Goal: Task Accomplishment & Management: Manage account settings

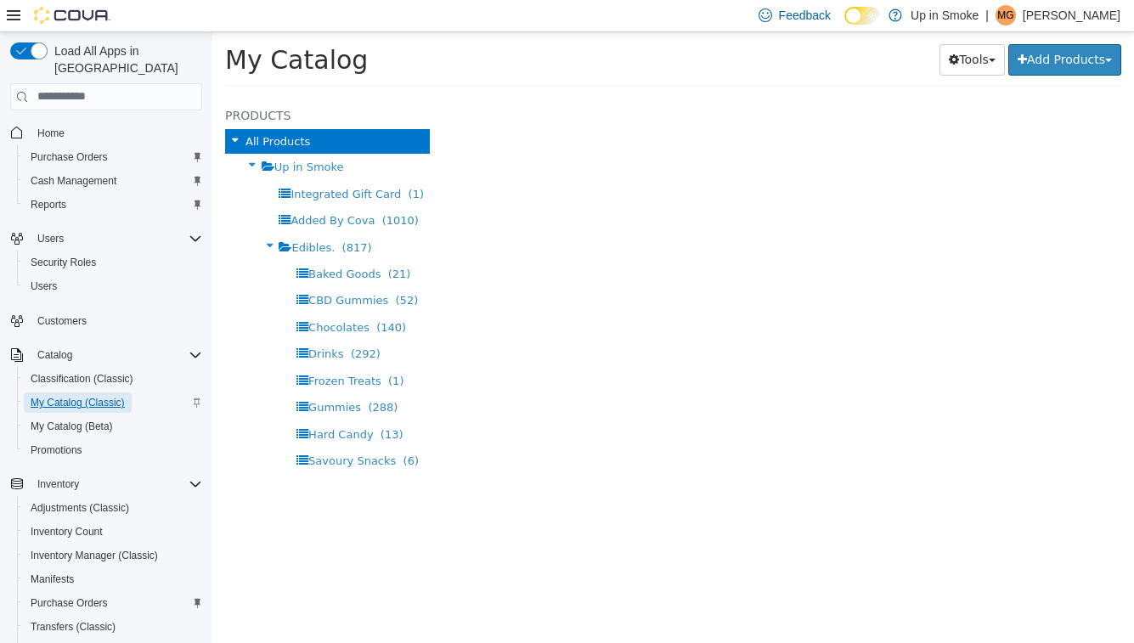
click at [114, 396] on span "My Catalog (Classic)" at bounding box center [78, 403] width 94 height 14
select select "**********"
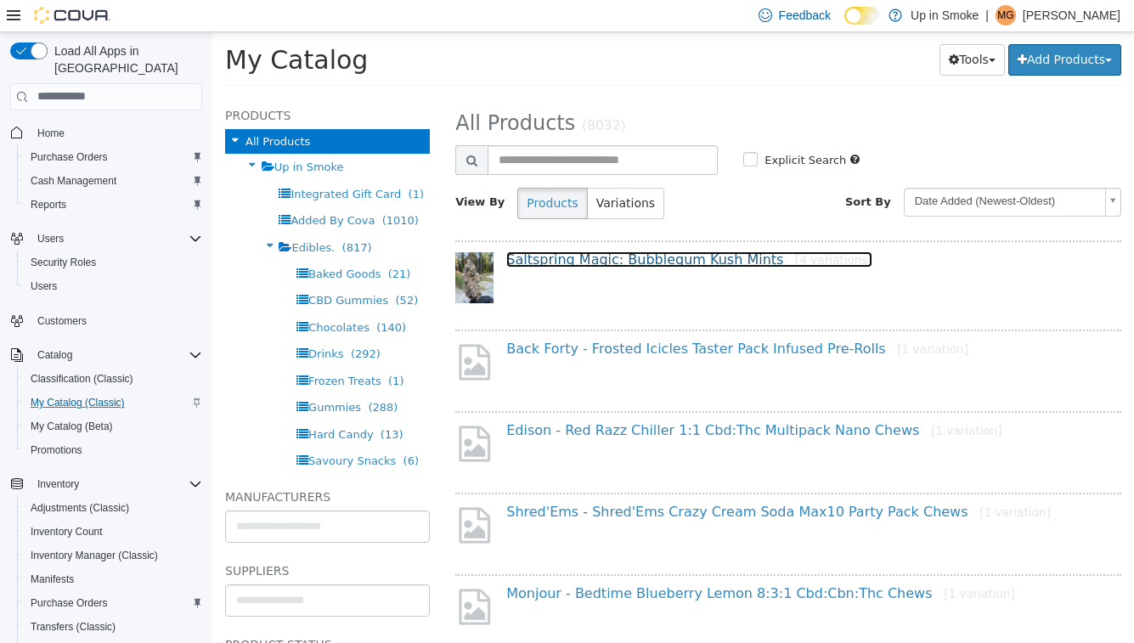
click at [668, 263] on link "Saltspring Magic: Bubblegum Kush Mints [4 variations]" at bounding box center [689, 259] width 366 height 16
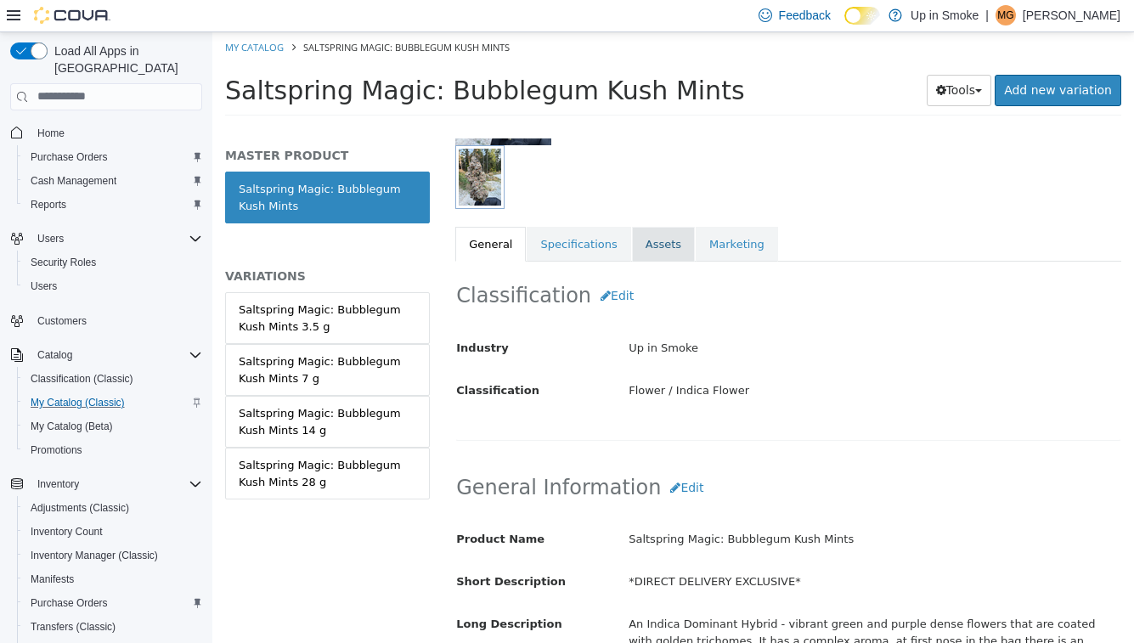
scroll to position [206, 0]
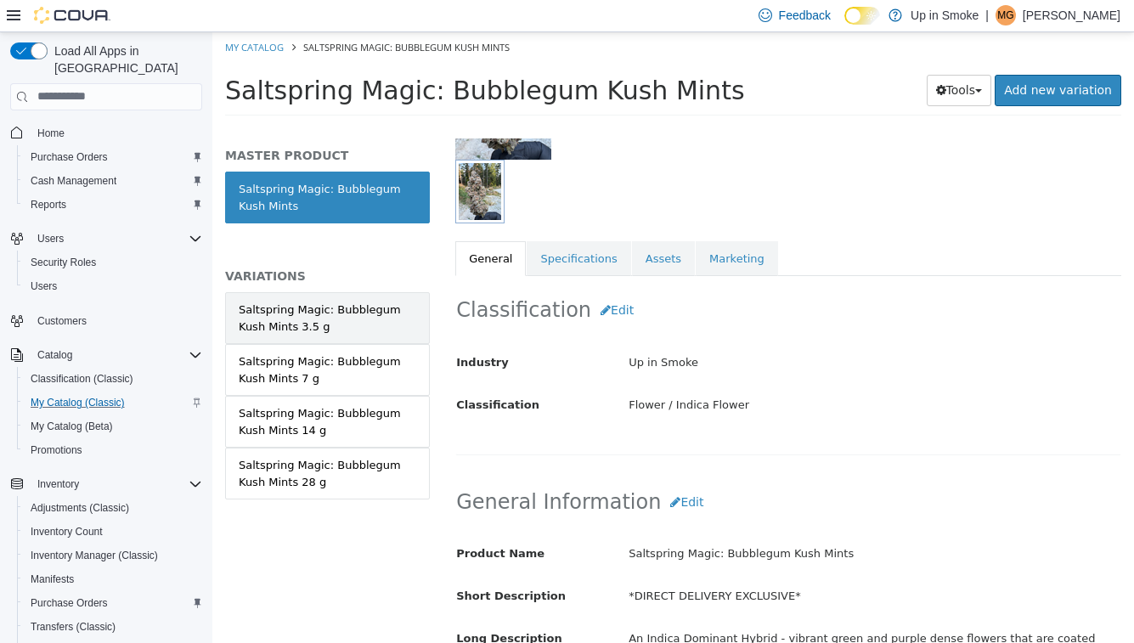
click at [365, 291] on link "Saltspring Magic: Bubblegum Kush Mints 3.5 g" at bounding box center [327, 317] width 205 height 52
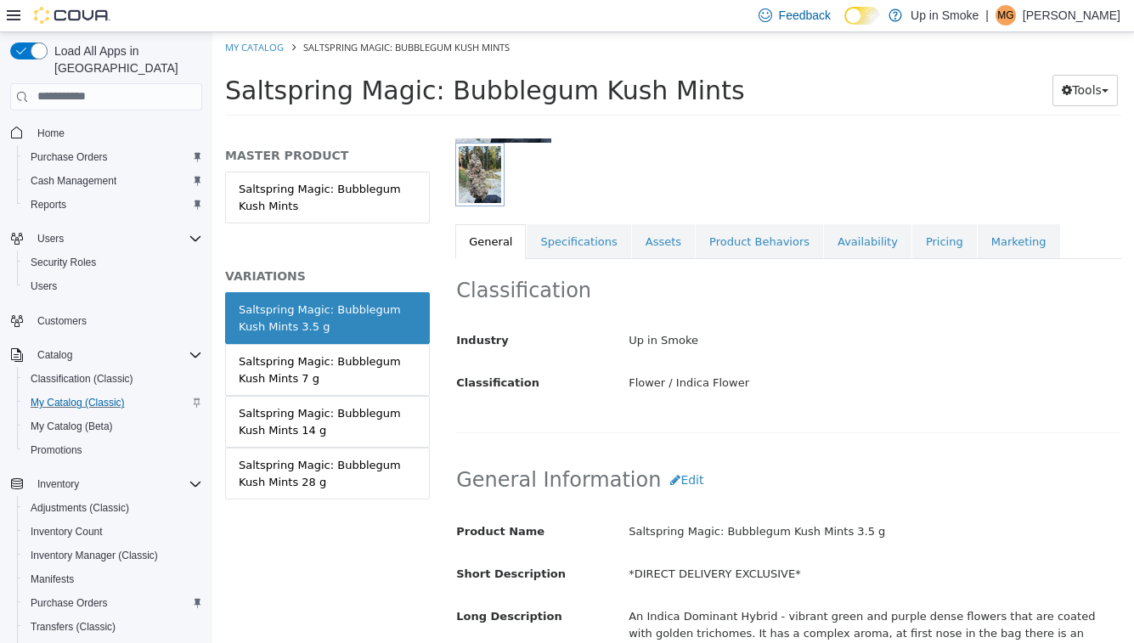
scroll to position [230, 0]
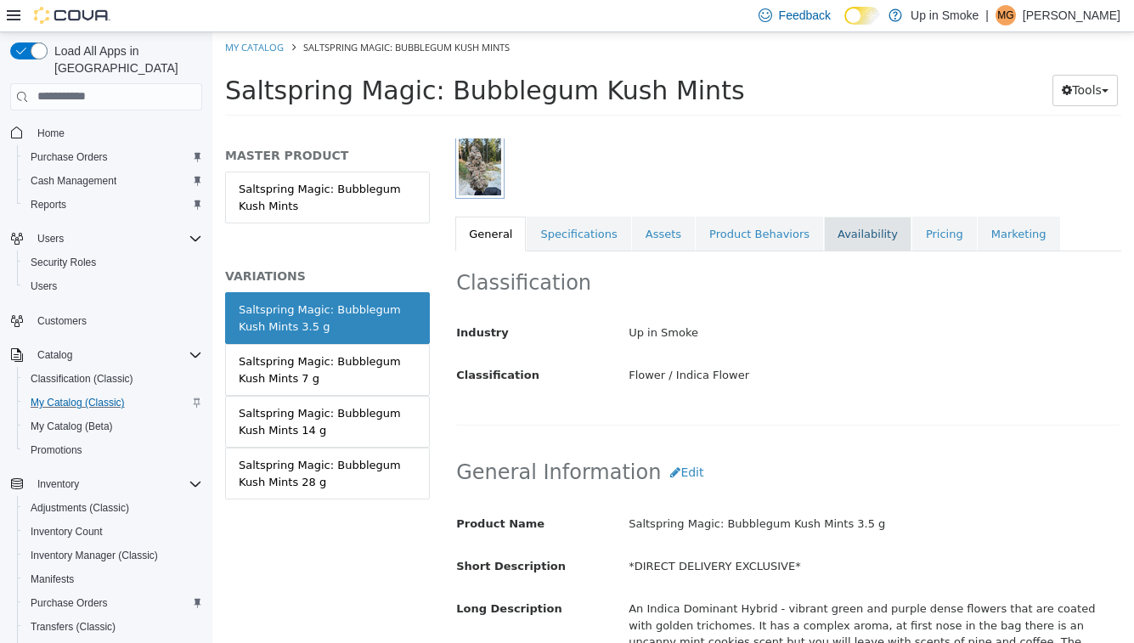
click at [862, 224] on link "Availability" at bounding box center [868, 234] width 88 height 36
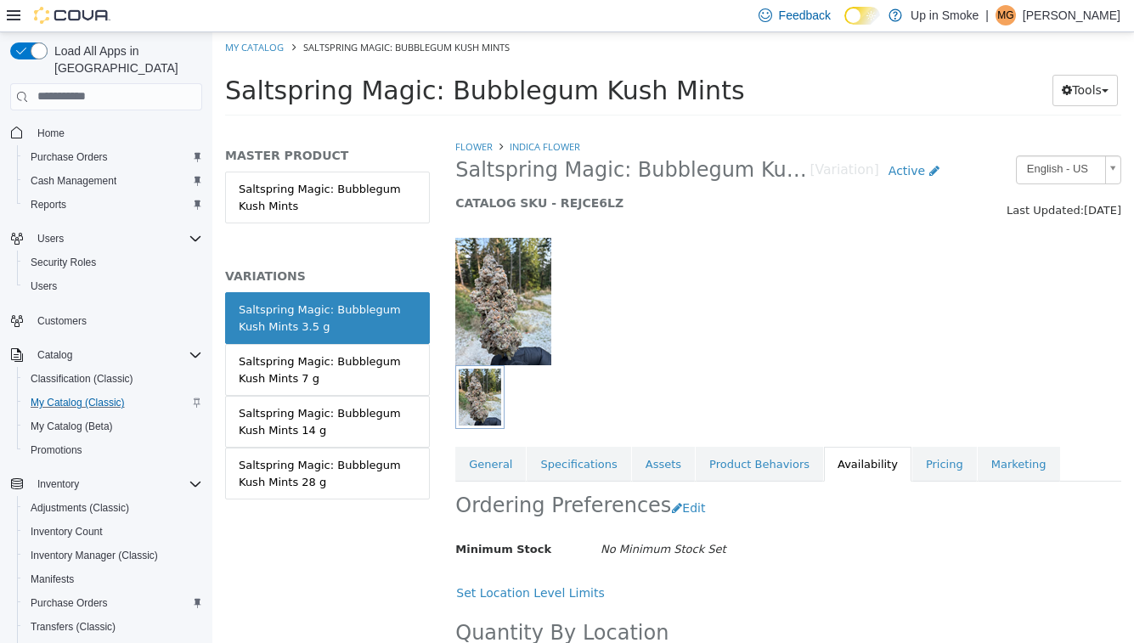
scroll to position [110, 0]
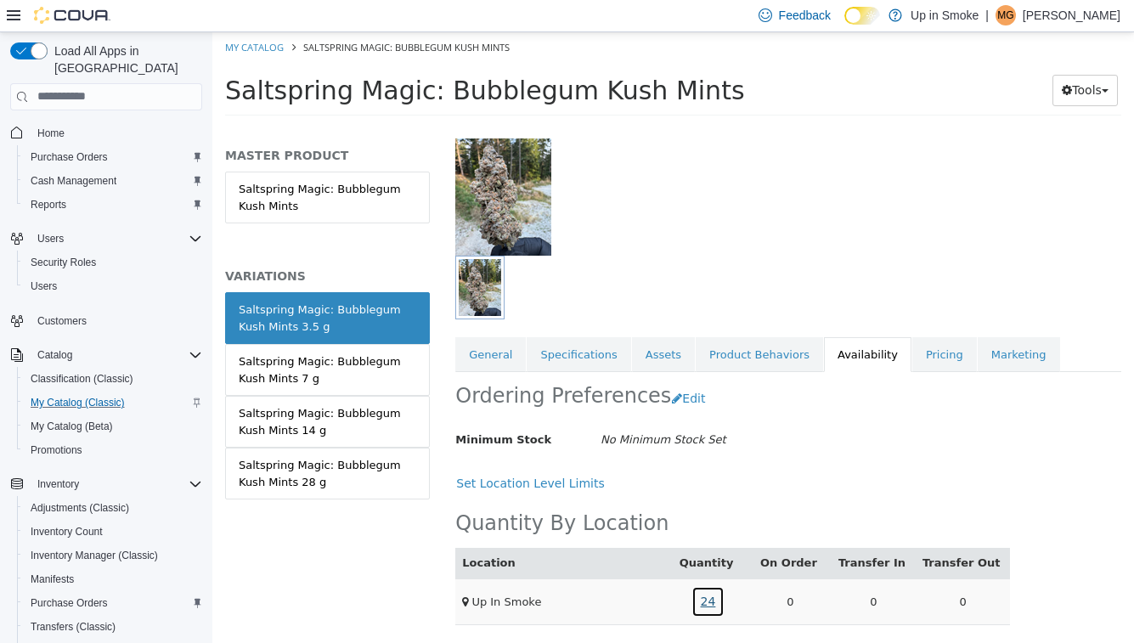
click at [723, 608] on link "24" at bounding box center [709, 601] width 34 height 31
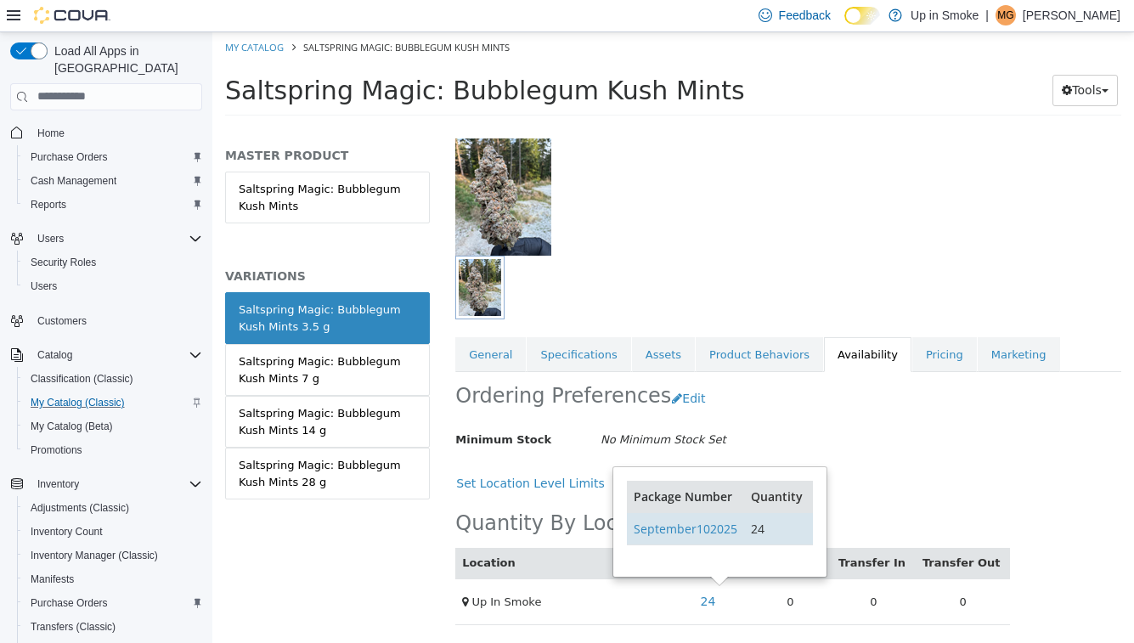
click at [695, 536] on td "September102025" at bounding box center [685, 528] width 117 height 32
click at [689, 529] on link "September102025" at bounding box center [686, 528] width 104 height 16
click at [709, 527] on link "September102025" at bounding box center [686, 528] width 104 height 16
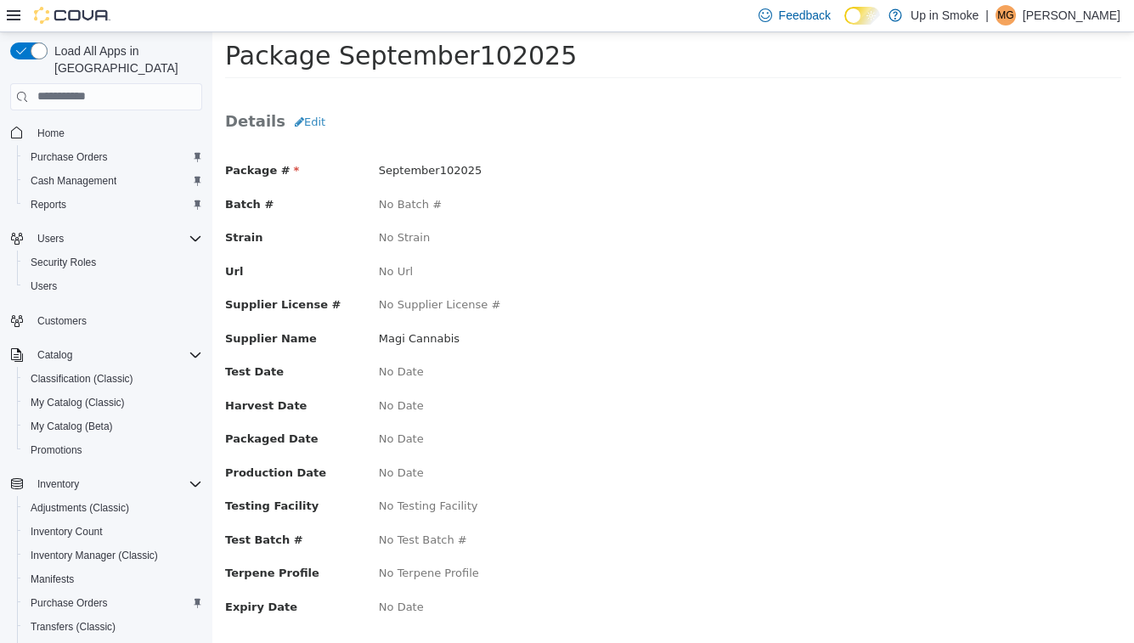
scroll to position [54, 0]
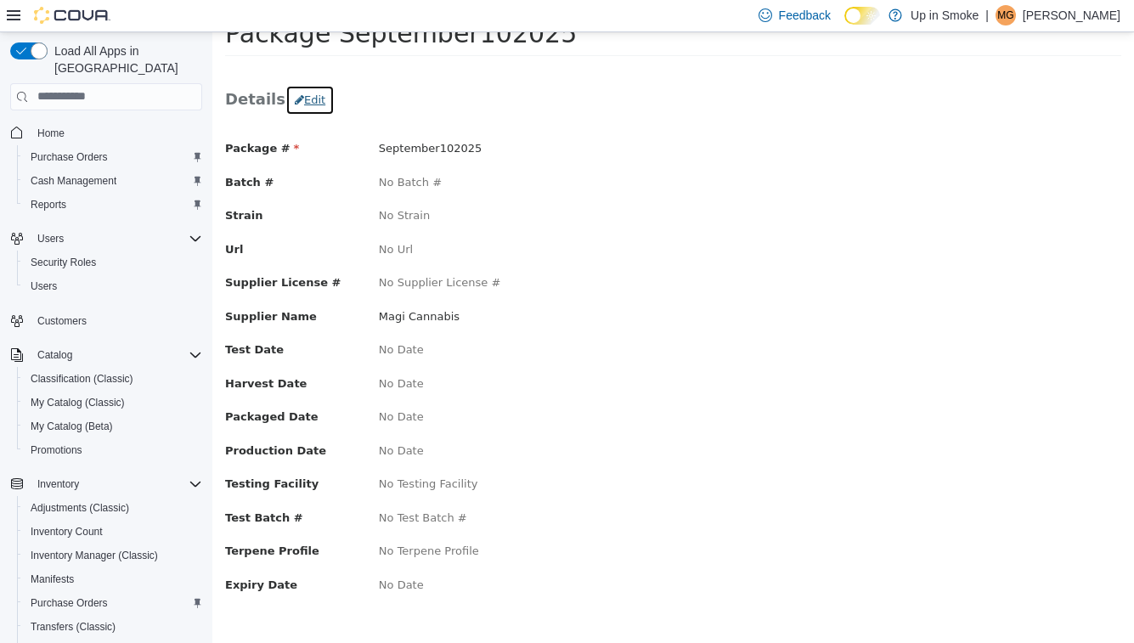
click at [324, 111] on button "Edit" at bounding box center [310, 99] width 49 height 31
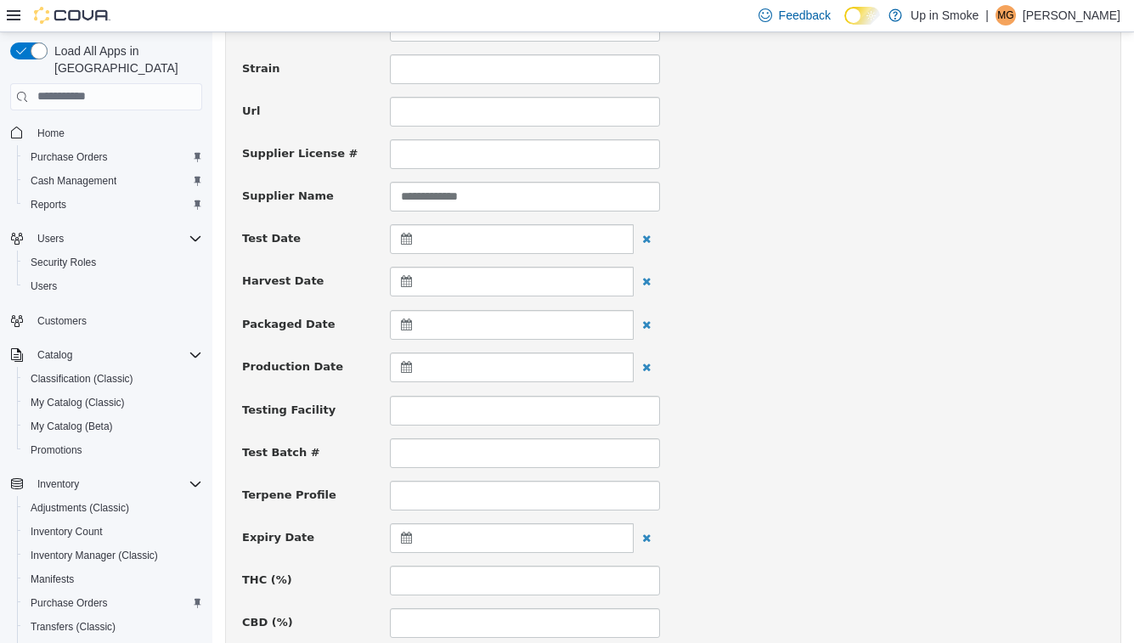
scroll to position [274, 0]
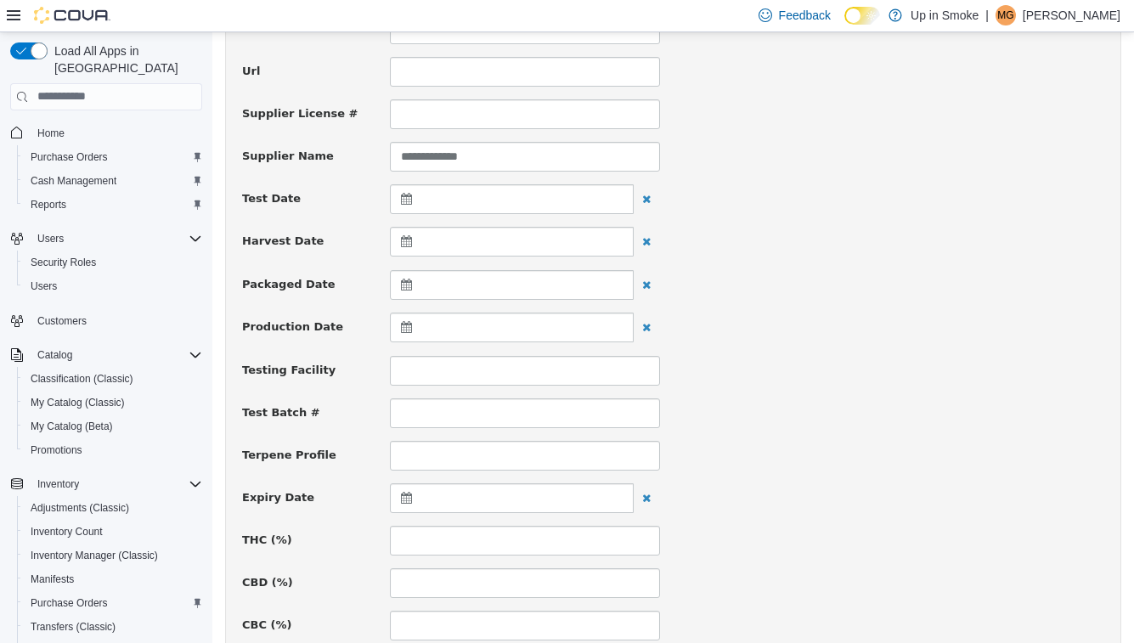
click at [397, 277] on div at bounding box center [512, 284] width 244 height 30
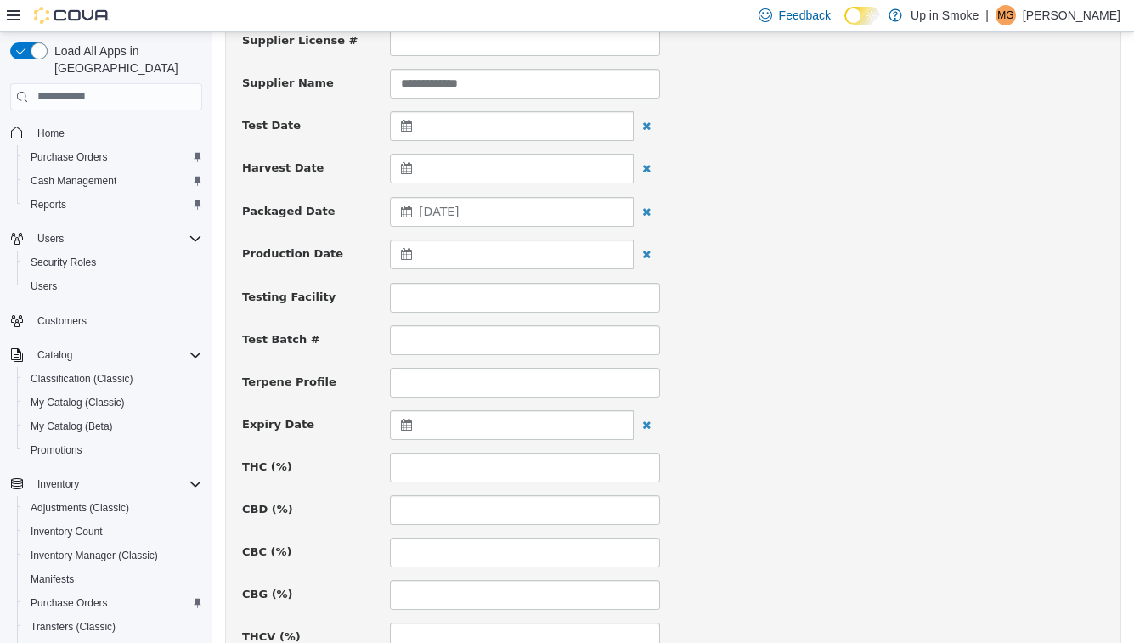
scroll to position [352, 0]
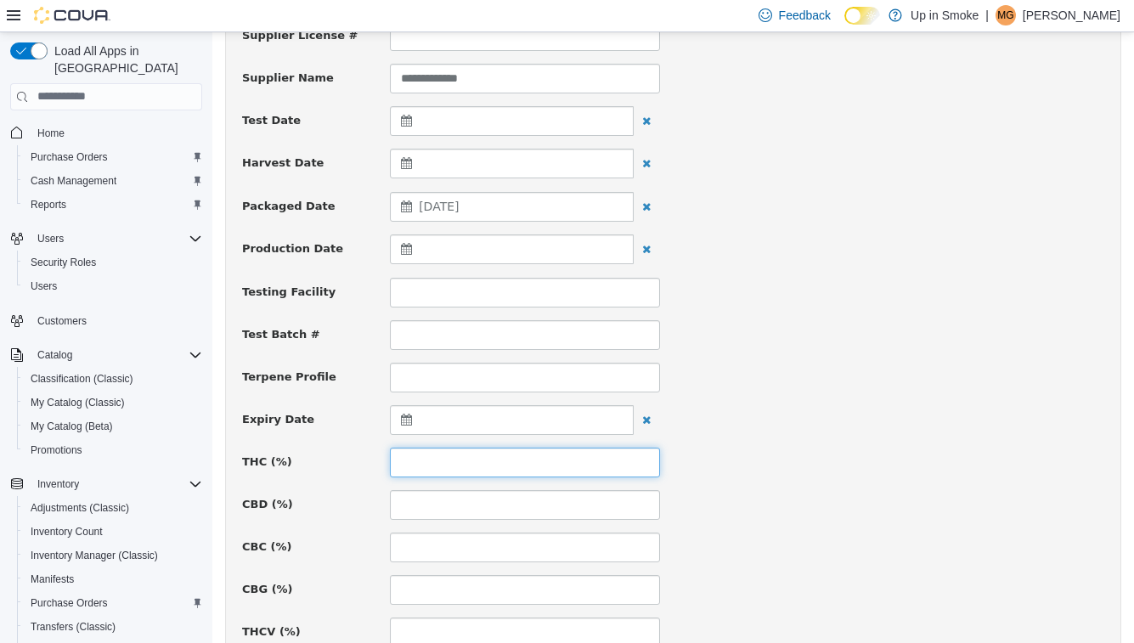
click at [578, 463] on input at bounding box center [525, 462] width 270 height 30
type input "*"
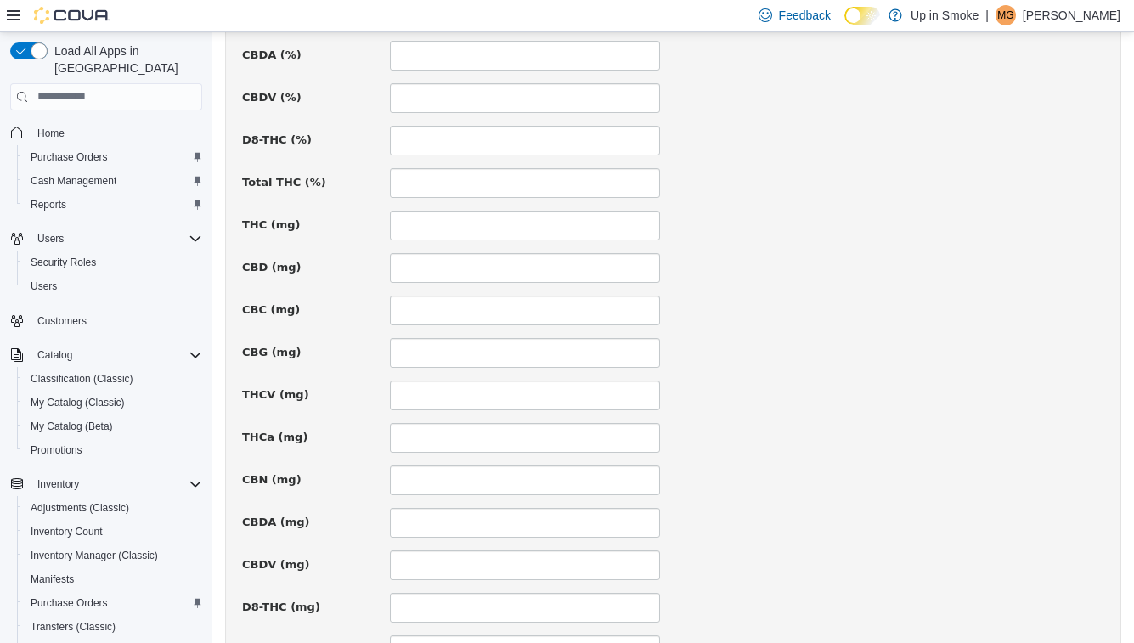
scroll to position [1202, 0]
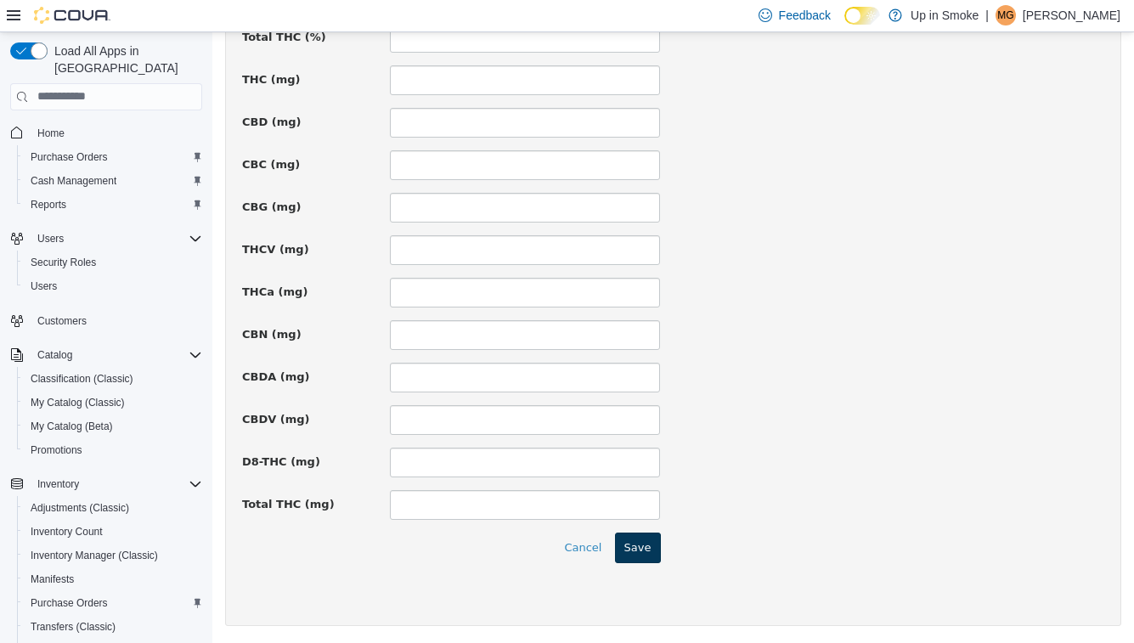
type input "**"
click at [646, 542] on button "Save" at bounding box center [638, 547] width 46 height 31
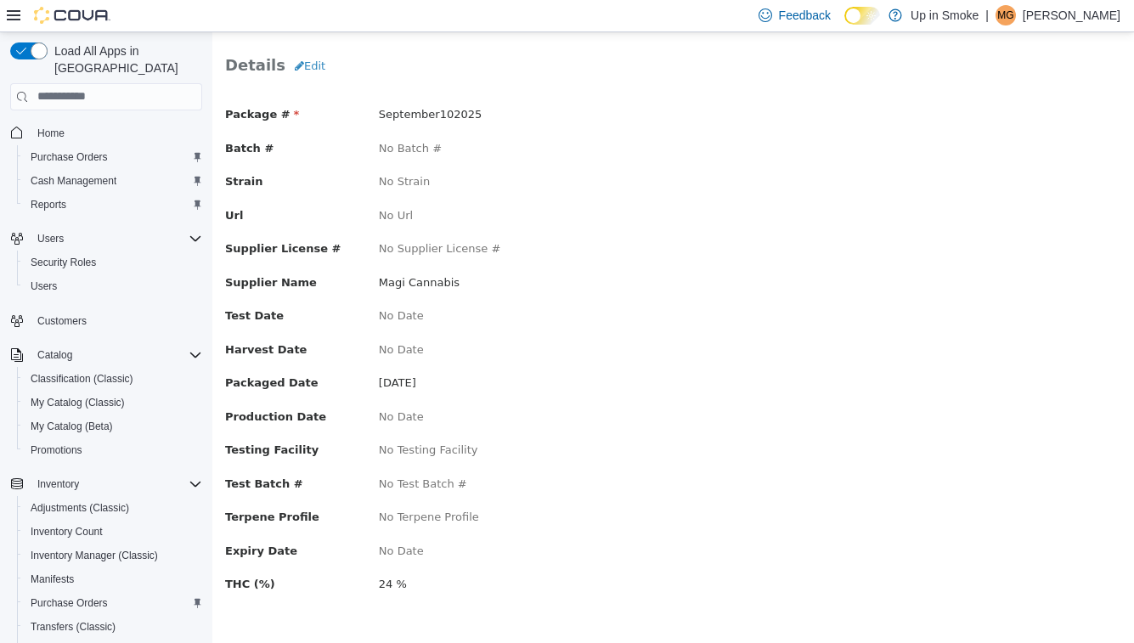
scroll to position [0, 0]
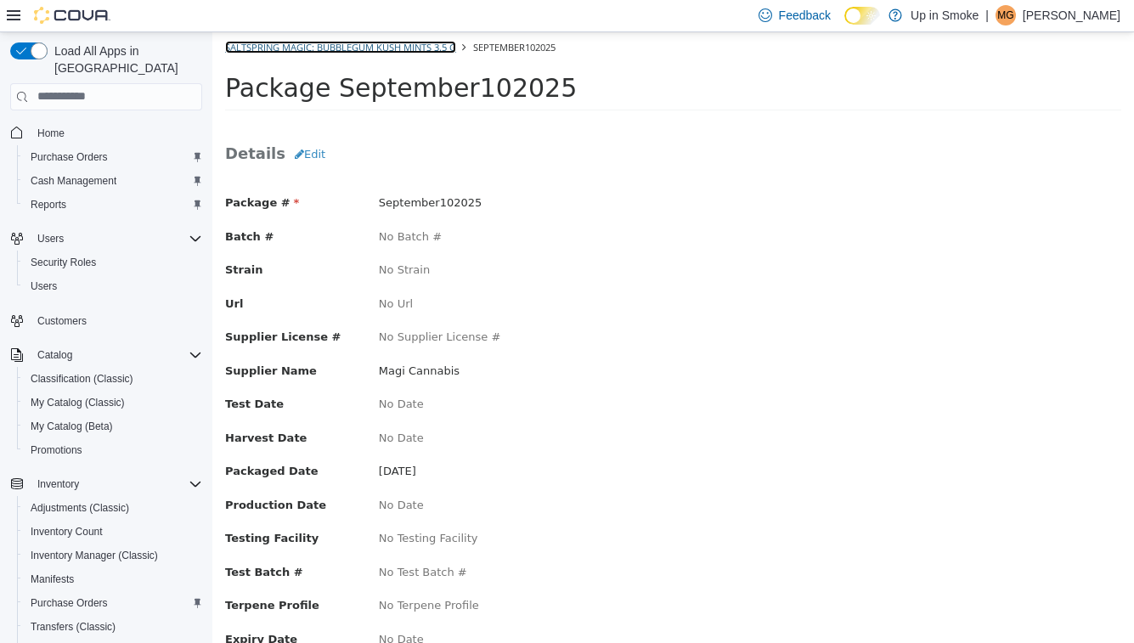
click at [257, 47] on link "Saltspring Magic: Bubblegum Kush Mints 3.5 g" at bounding box center [340, 46] width 231 height 13
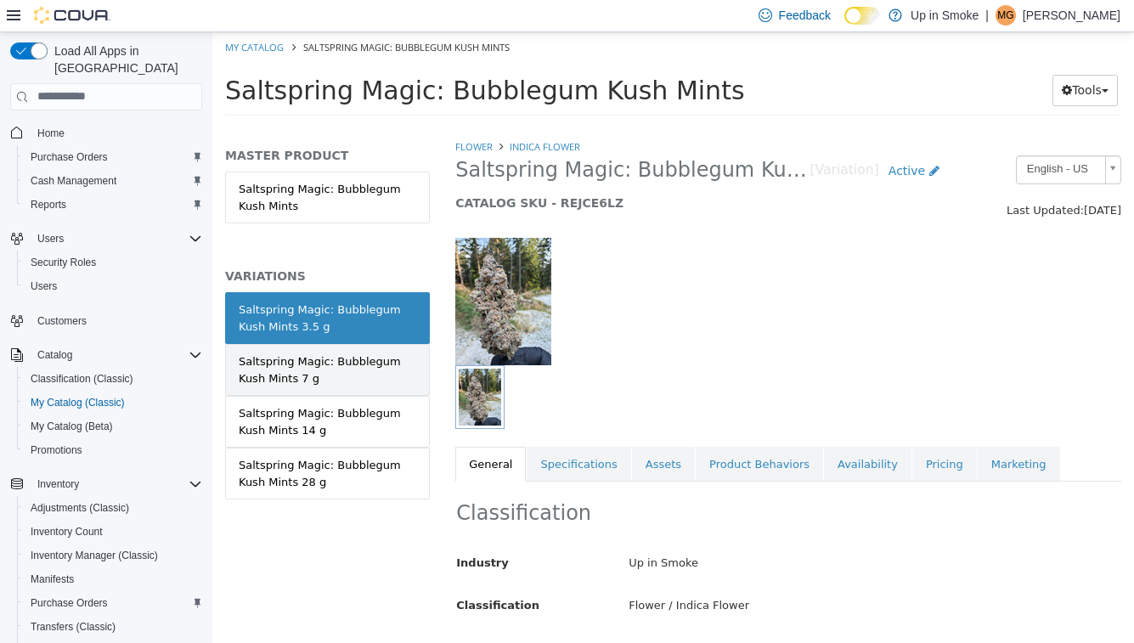
click at [290, 382] on div "Saltspring Magic: Bubblegum Kush Mints 7 g" at bounding box center [328, 369] width 178 height 33
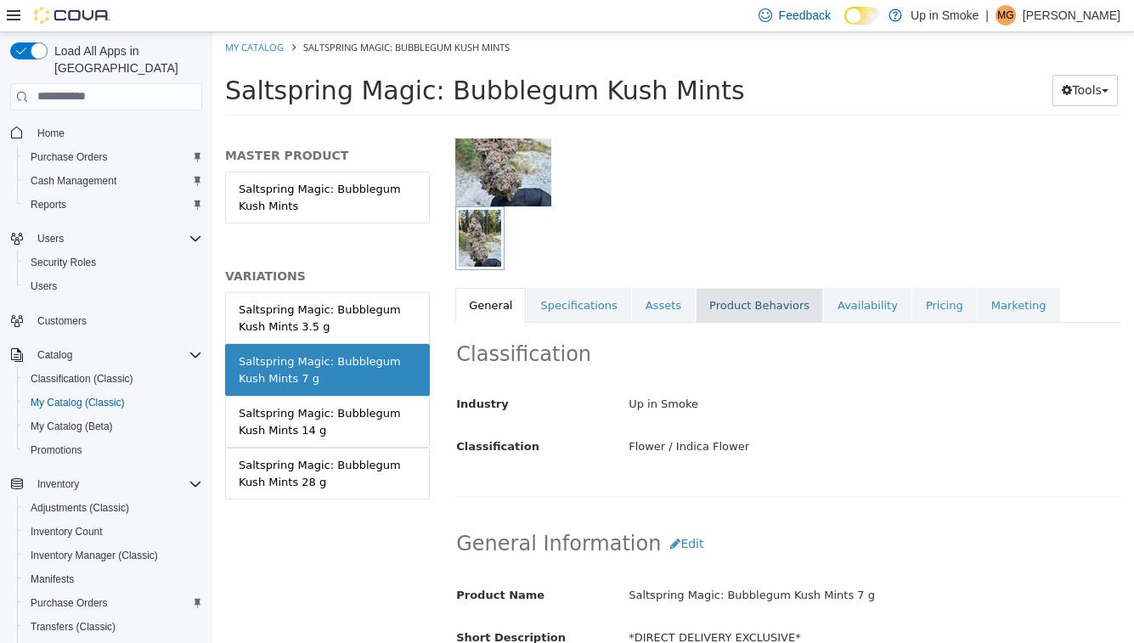
scroll to position [178, 0]
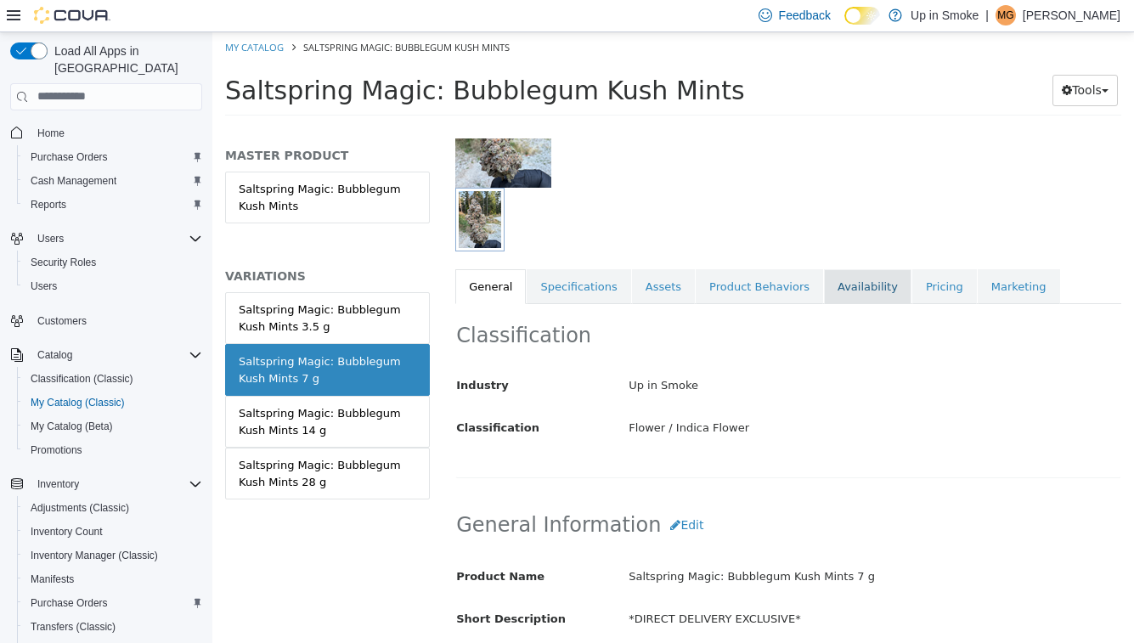
click at [868, 298] on link "Availability" at bounding box center [868, 287] width 88 height 36
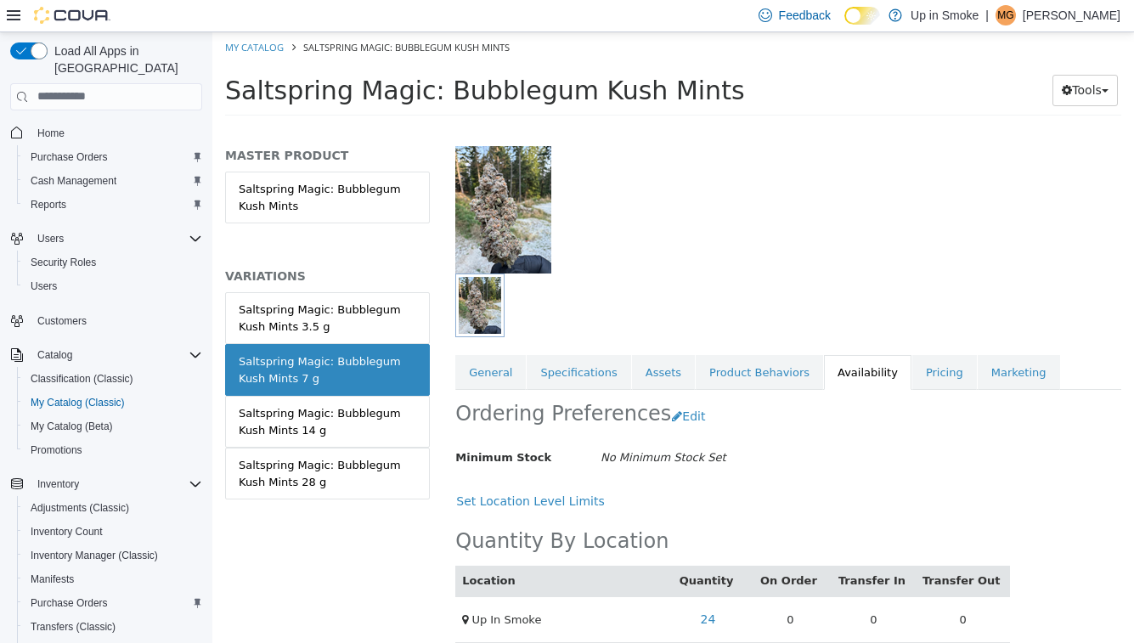
scroll to position [110, 0]
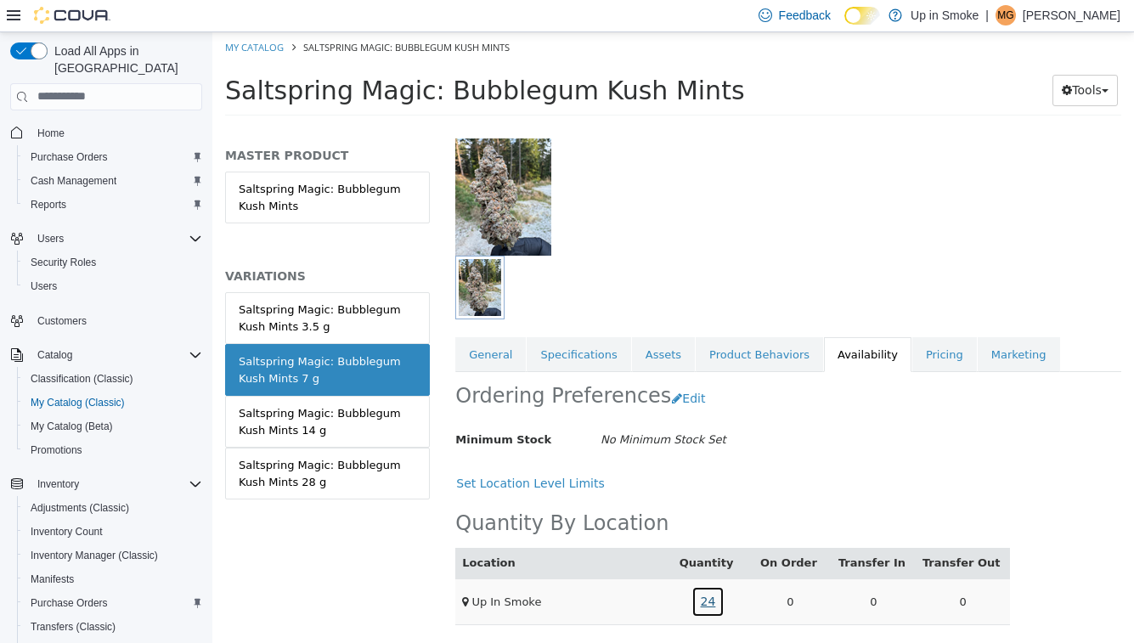
click at [716, 599] on link "24" at bounding box center [709, 601] width 34 height 31
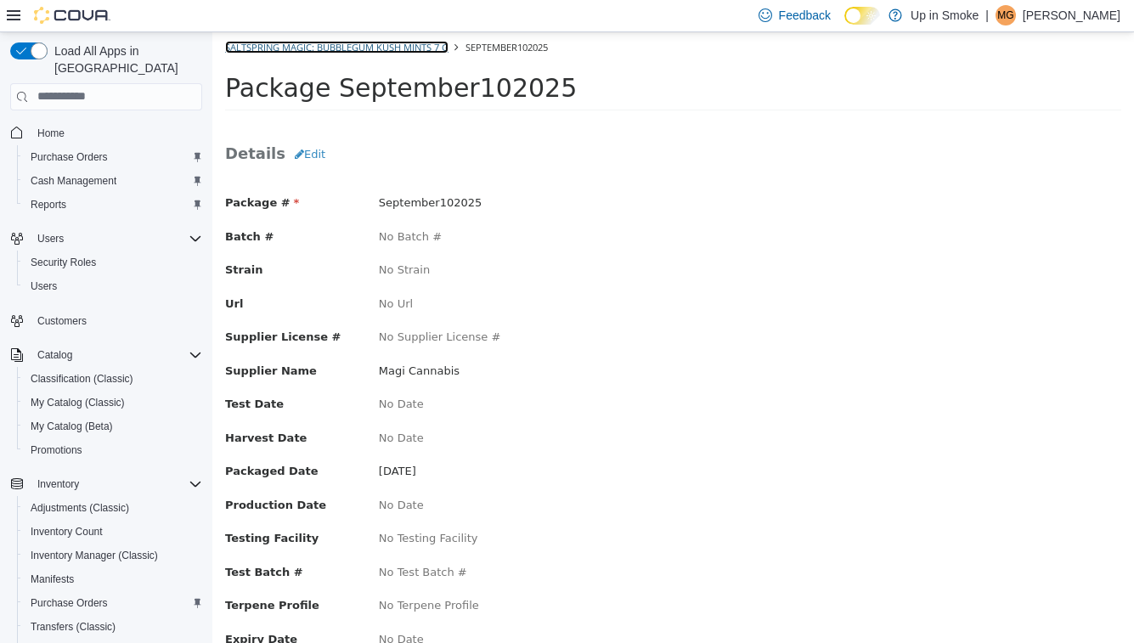
click at [358, 48] on link "Saltspring Magic: Bubblegum Kush Mints 7 g" at bounding box center [336, 46] width 223 height 13
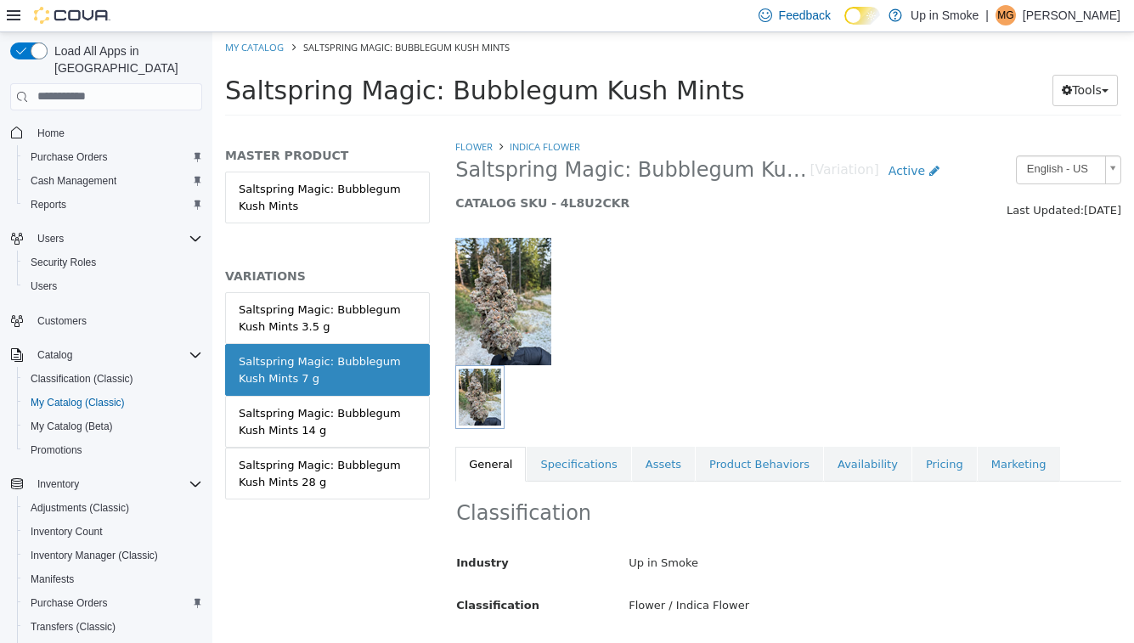
click at [578, 426] on div at bounding box center [730, 397] width 551 height 64
click at [581, 468] on link "Specifications" at bounding box center [579, 464] width 104 height 36
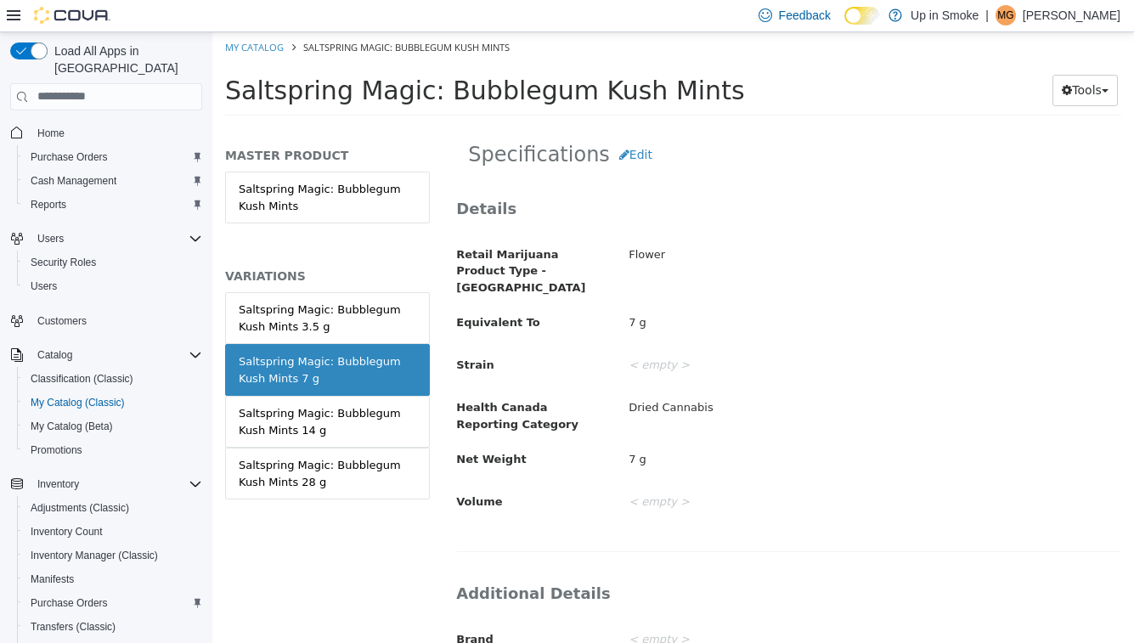
scroll to position [180, 0]
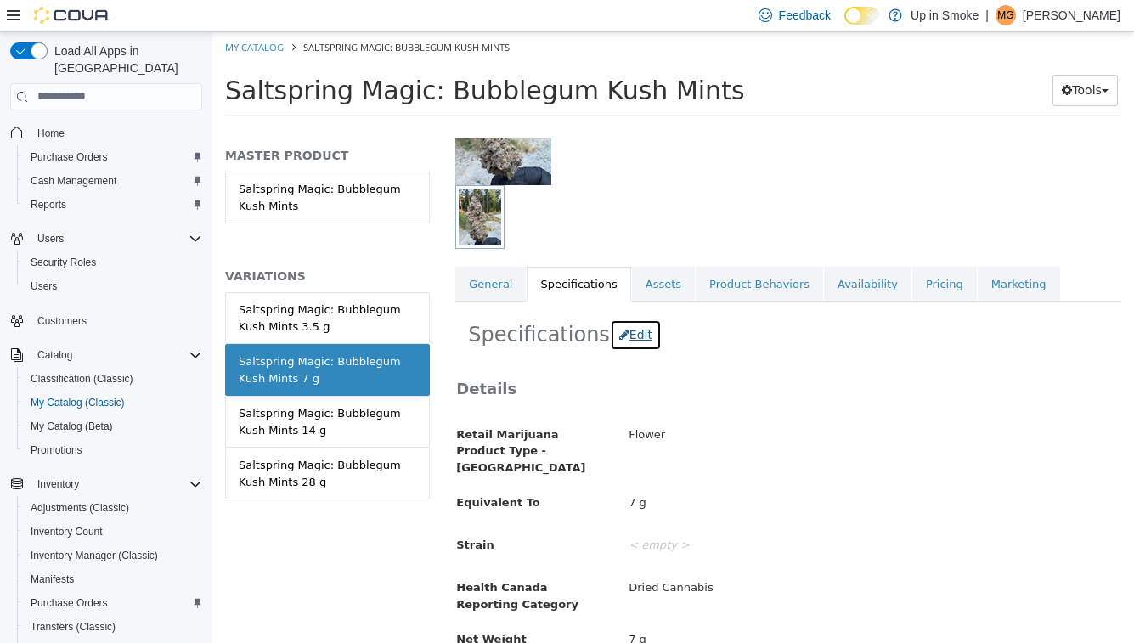
click at [652, 344] on button "Edit" at bounding box center [636, 334] width 52 height 31
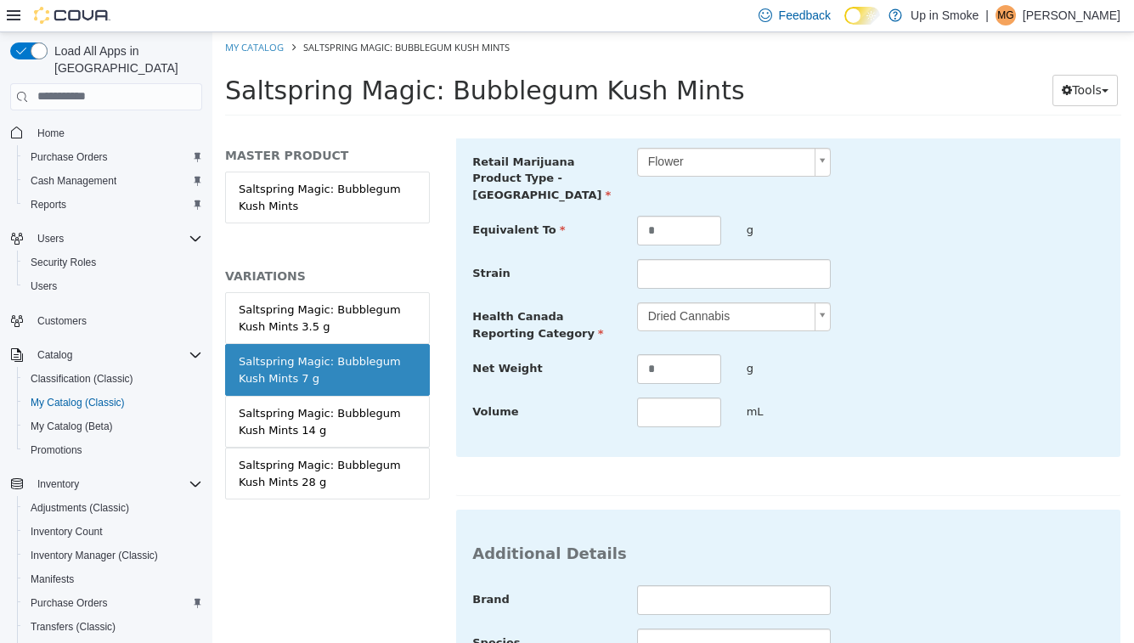
scroll to position [0, 0]
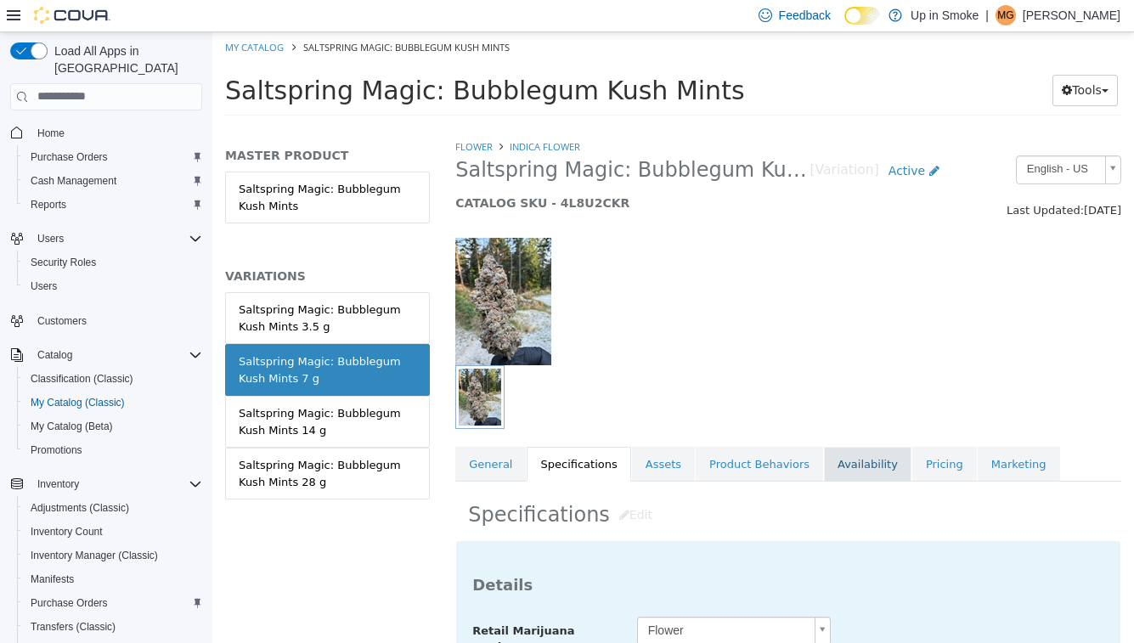
click at [852, 478] on link "Availability" at bounding box center [868, 464] width 88 height 36
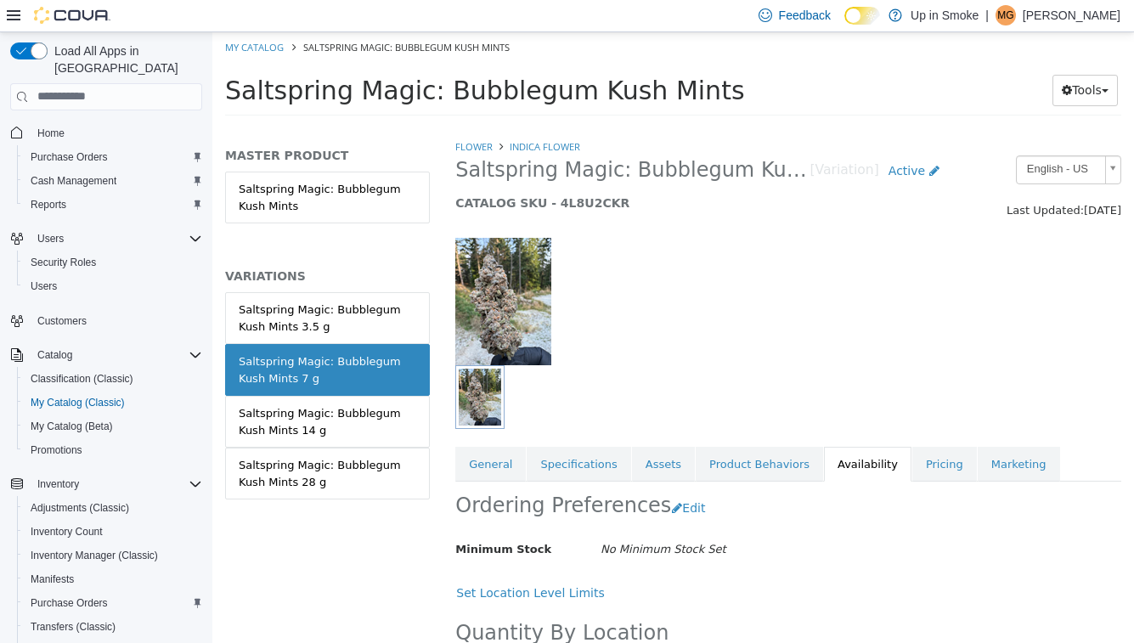
scroll to position [110, 0]
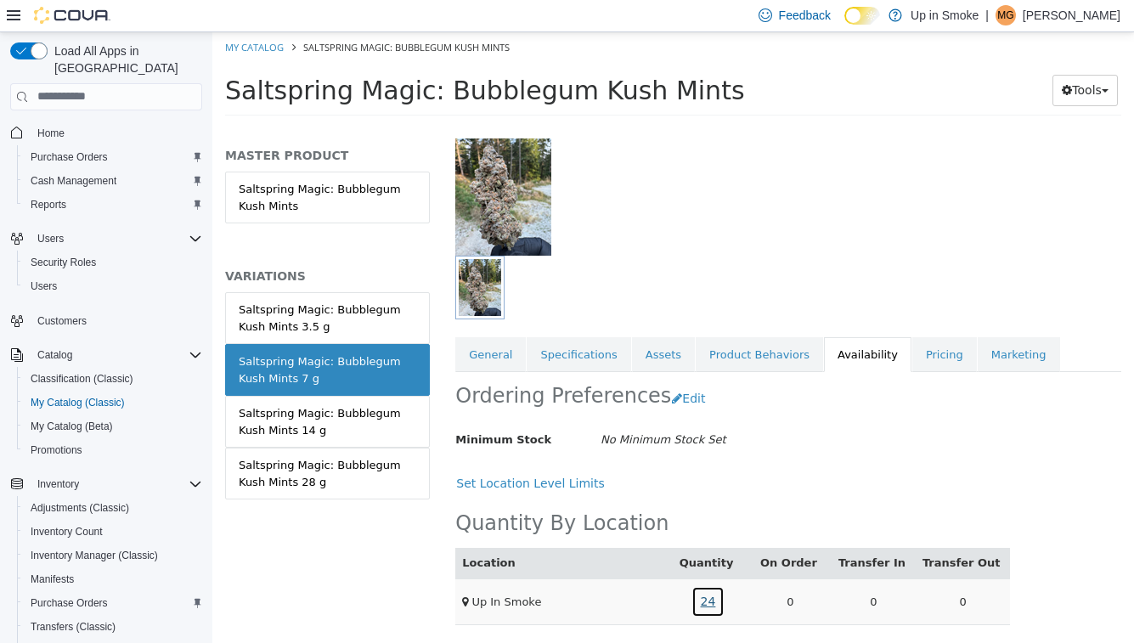
click at [718, 600] on link "24" at bounding box center [709, 601] width 34 height 31
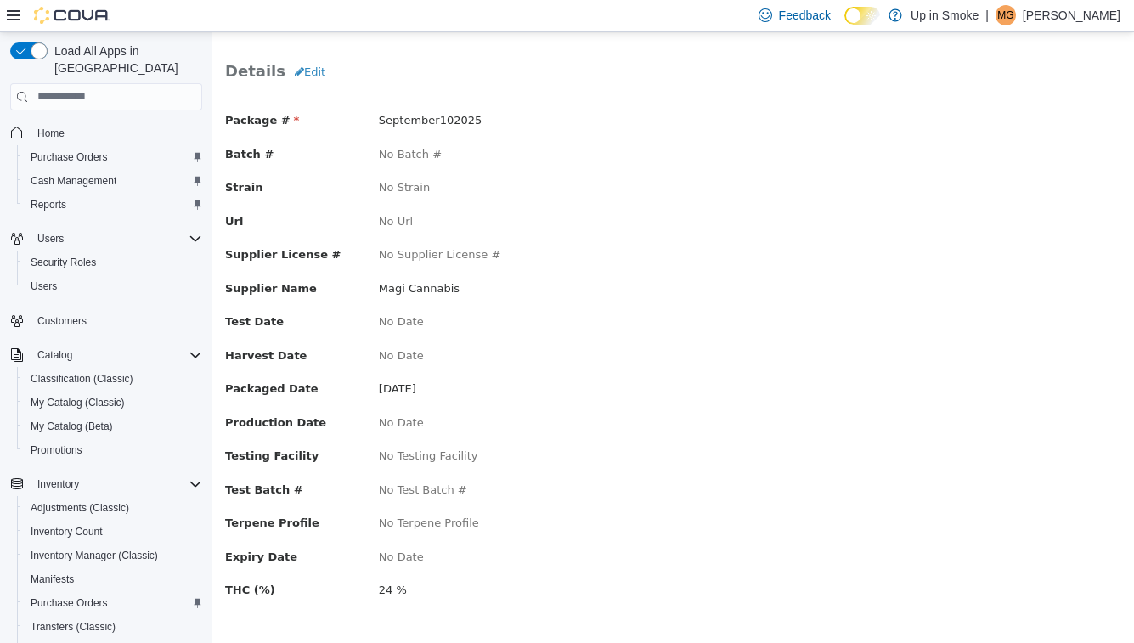
scroll to position [84, 0]
click at [319, 79] on button "Edit" at bounding box center [310, 69] width 49 height 31
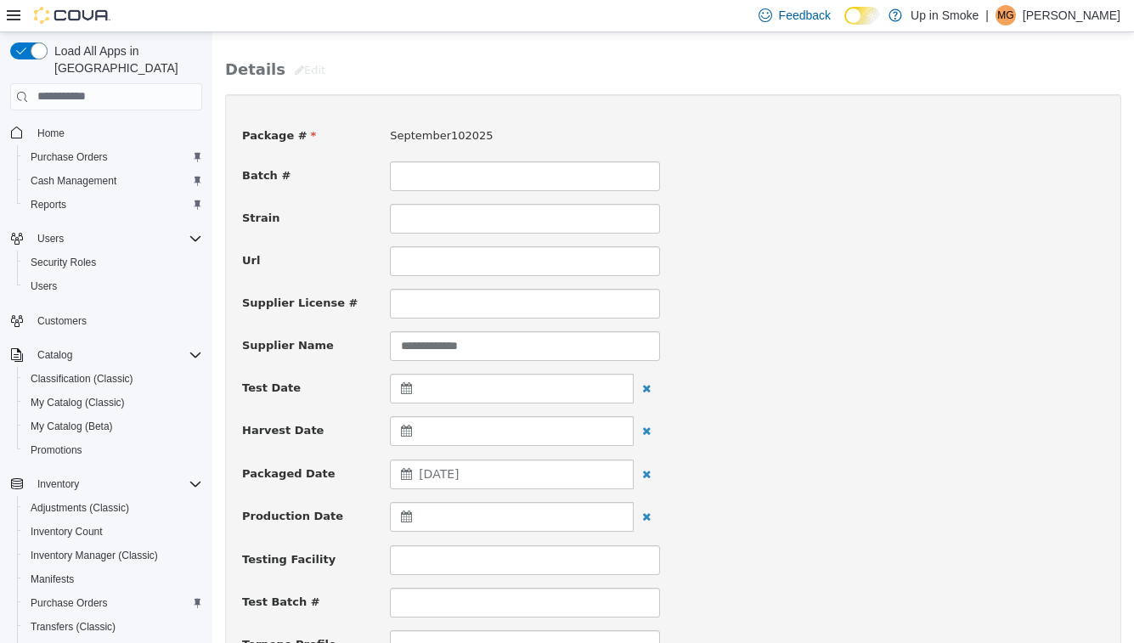
scroll to position [173, 0]
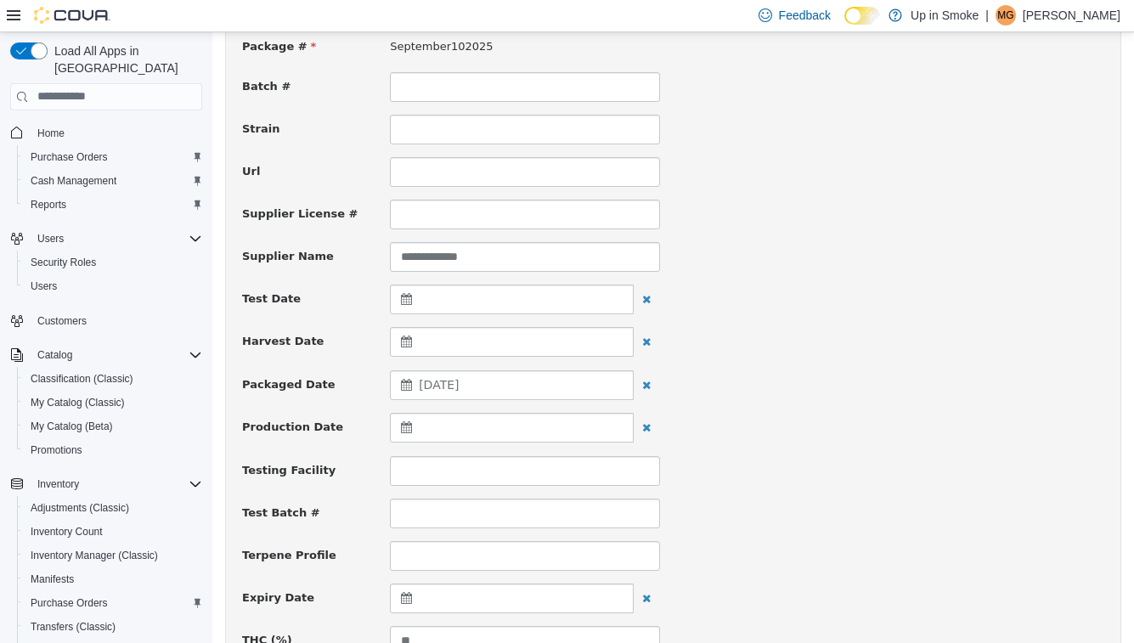
click at [433, 388] on span "[DATE]" at bounding box center [439, 384] width 40 height 14
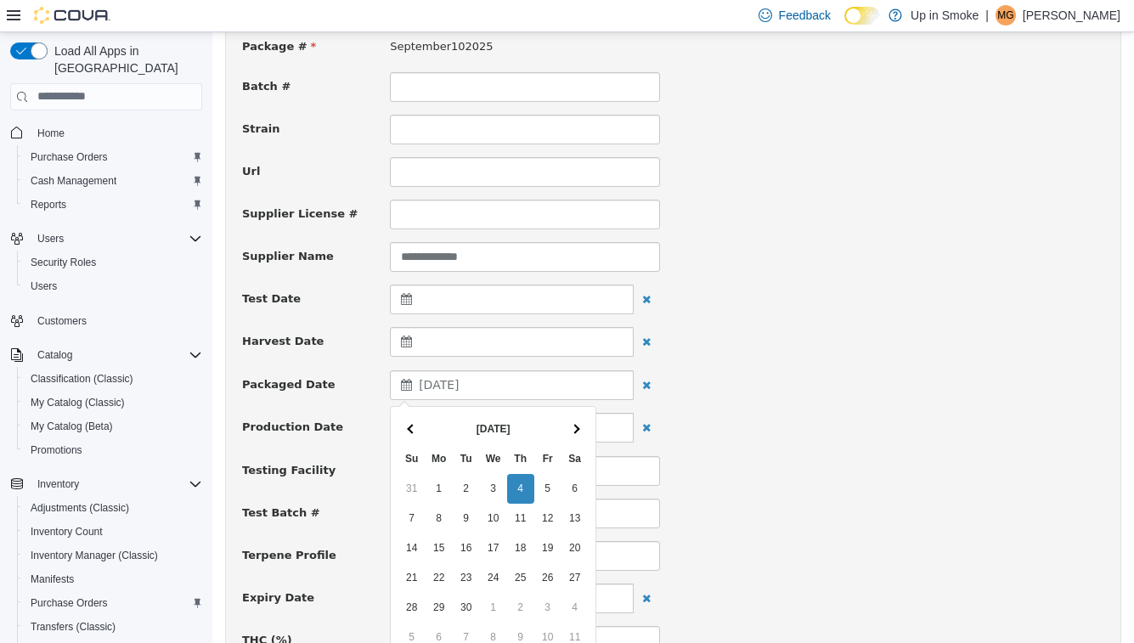
click at [798, 472] on div "Testing Facility" at bounding box center [673, 470] width 888 height 30
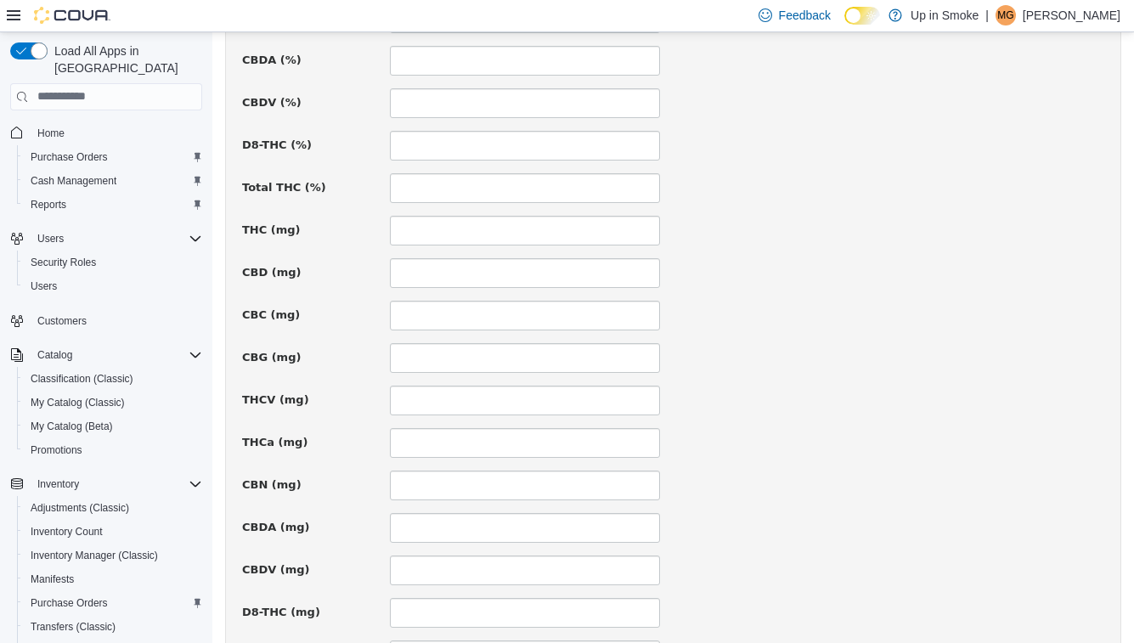
scroll to position [1122, 0]
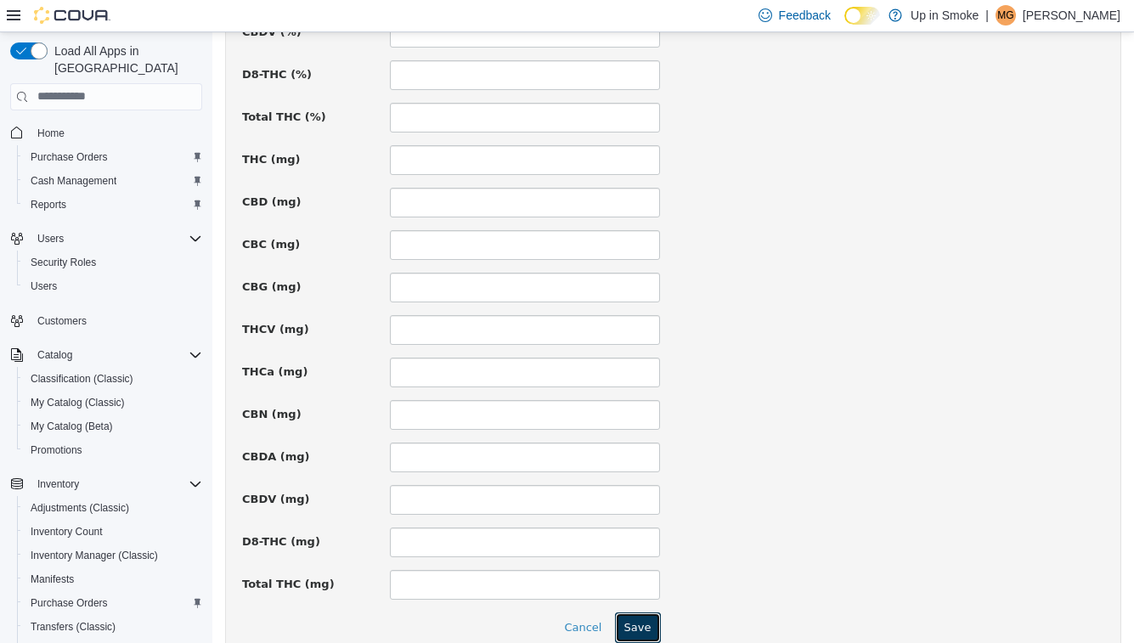
click at [634, 631] on button "Save" at bounding box center [638, 627] width 46 height 31
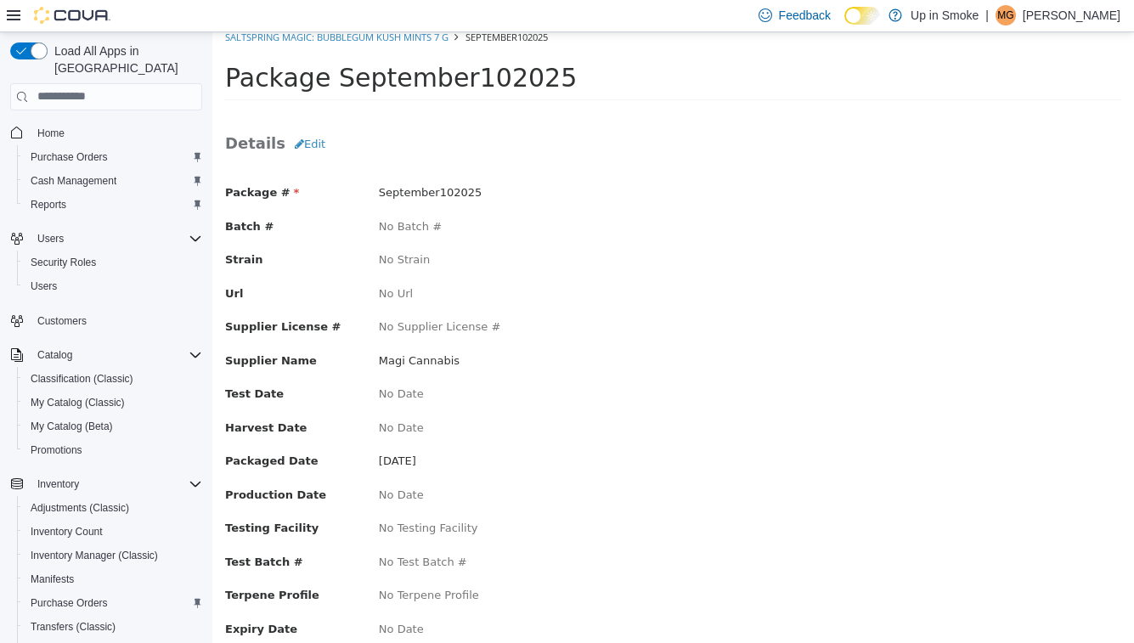
scroll to position [0, 0]
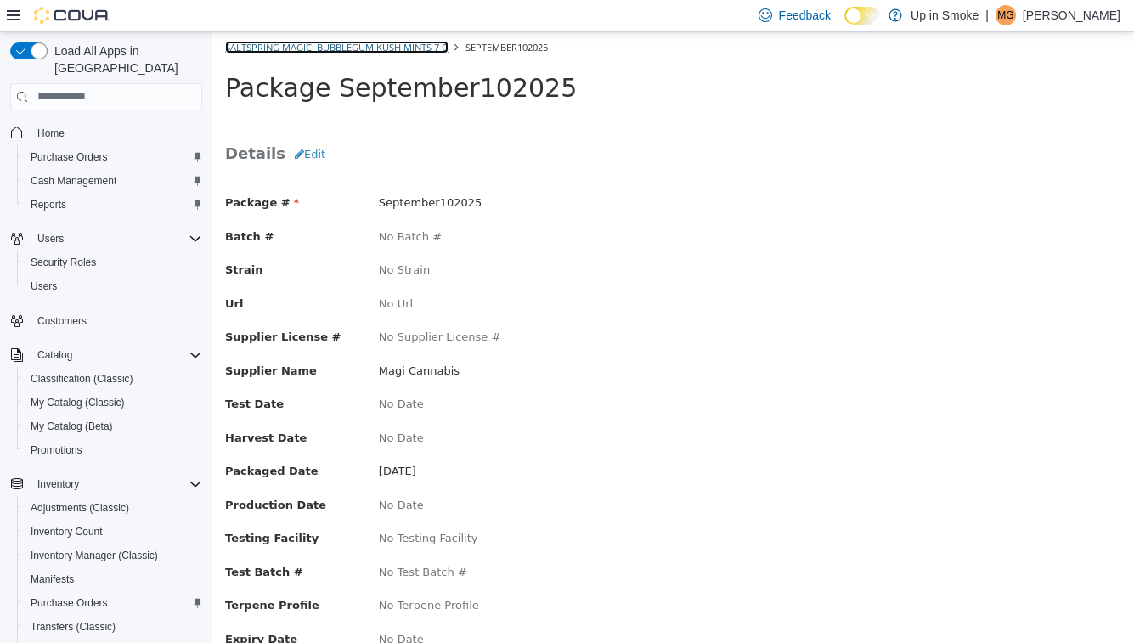
click at [371, 51] on link "Saltspring Magic: Bubblegum Kush Mints 7 g" at bounding box center [336, 46] width 223 height 13
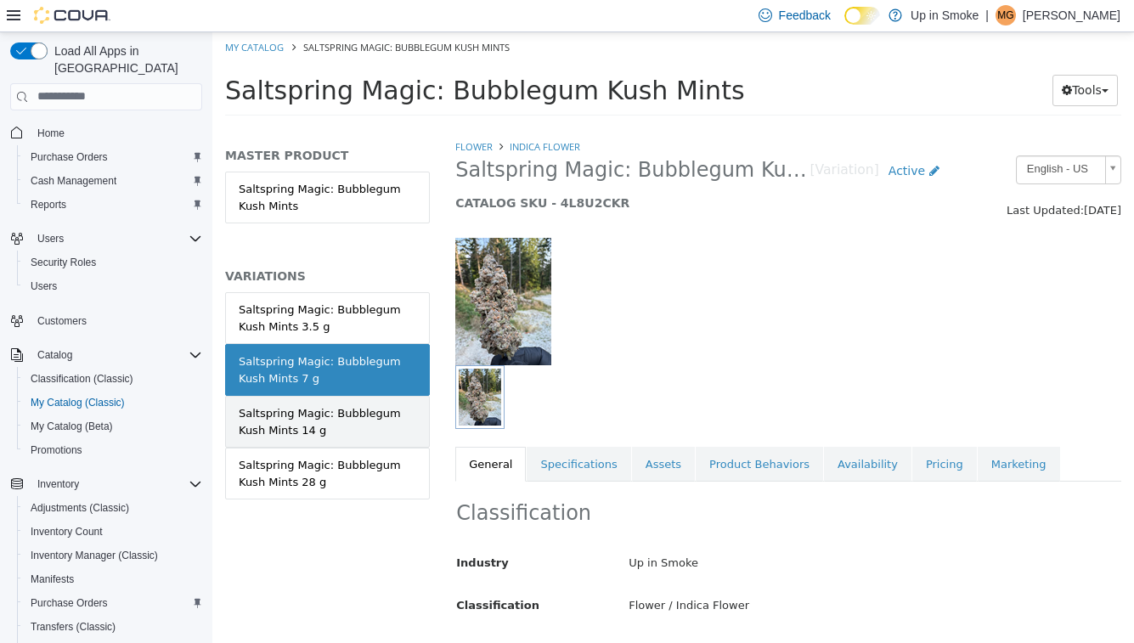
click at [327, 433] on div "Saltspring Magic: Bubblegum Kush Mints 14 g" at bounding box center [328, 421] width 178 height 33
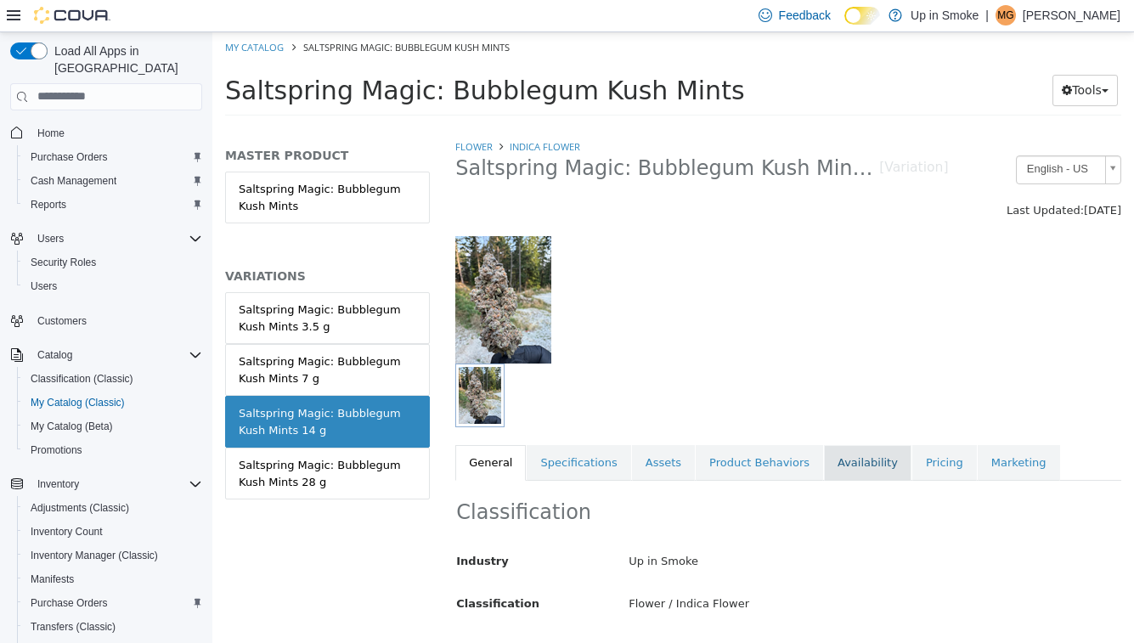
click at [857, 463] on link "Availability" at bounding box center [868, 462] width 88 height 36
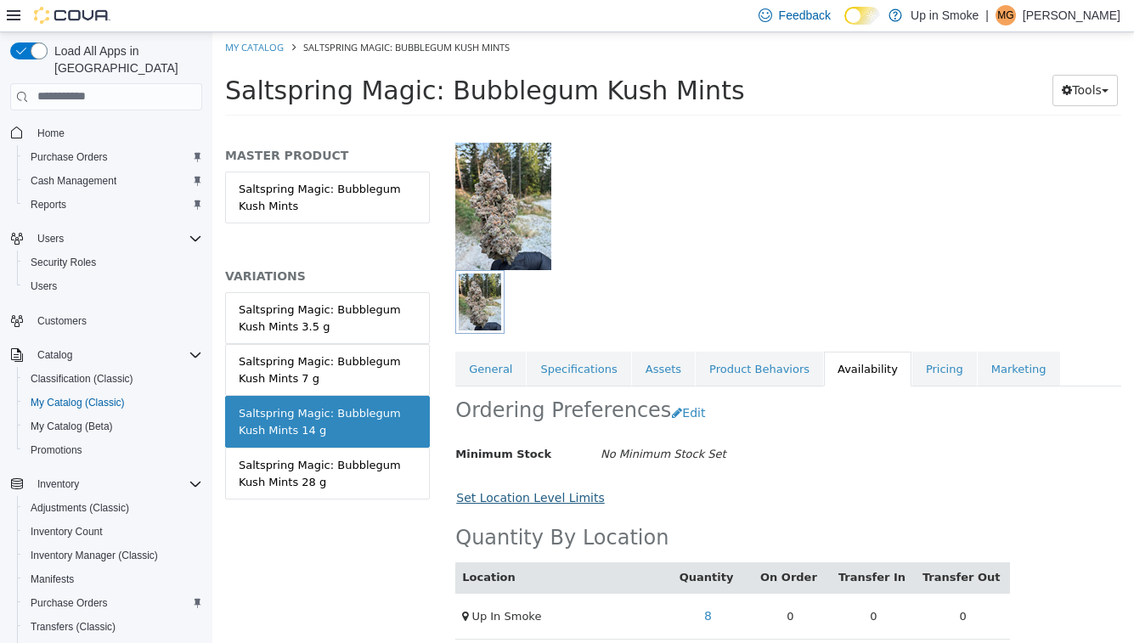
scroll to position [110, 0]
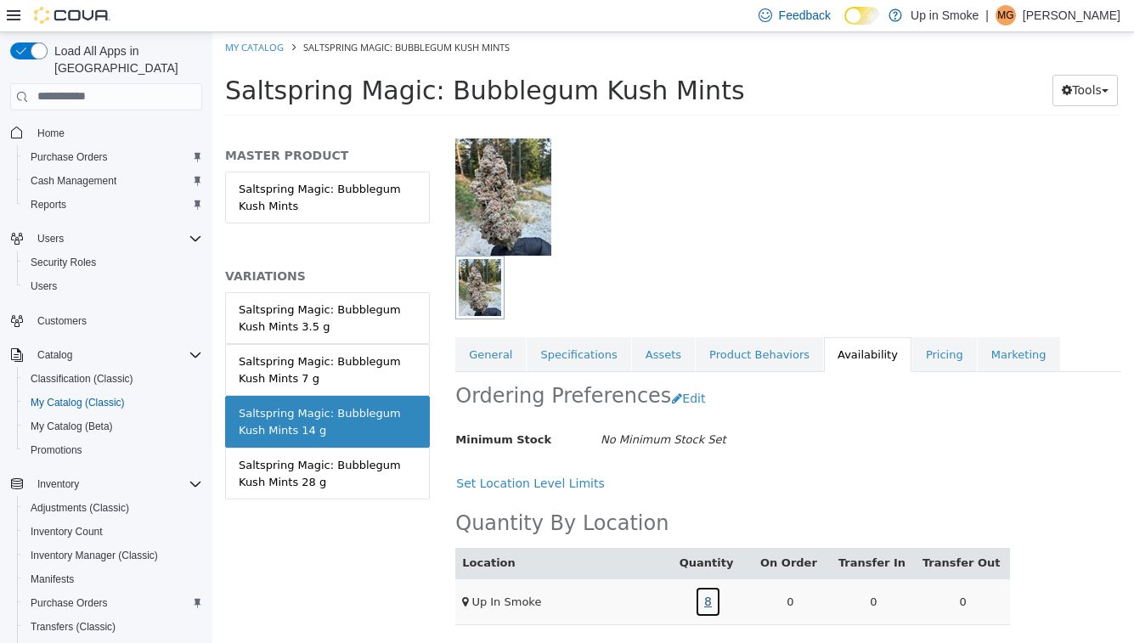
click at [713, 600] on link "8" at bounding box center [708, 601] width 26 height 31
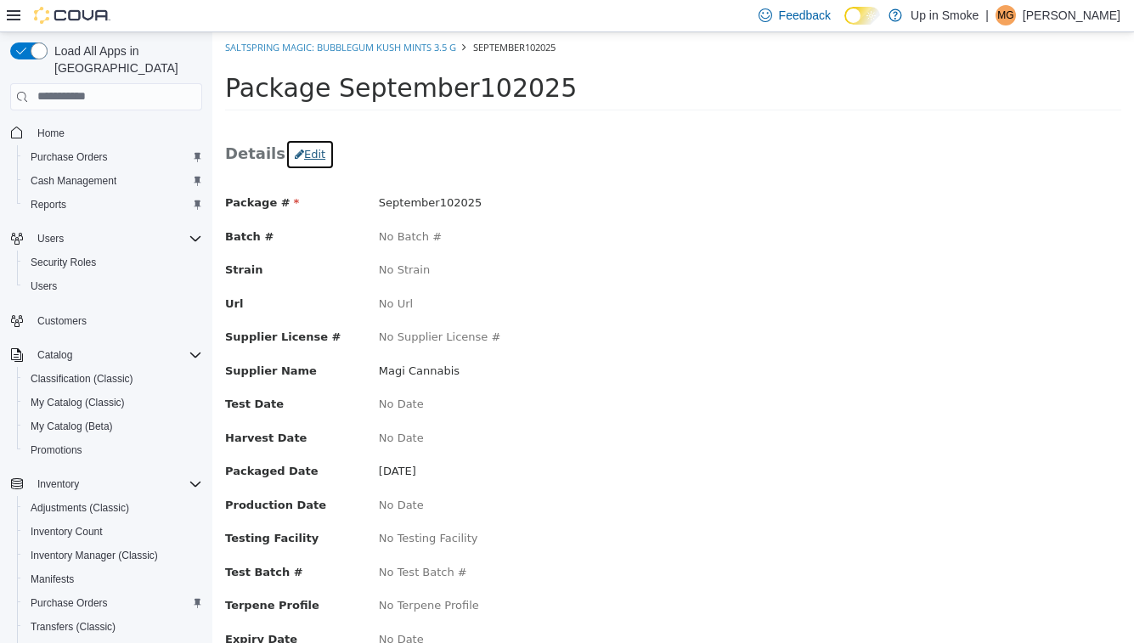
click at [319, 156] on button "Edit" at bounding box center [310, 154] width 49 height 31
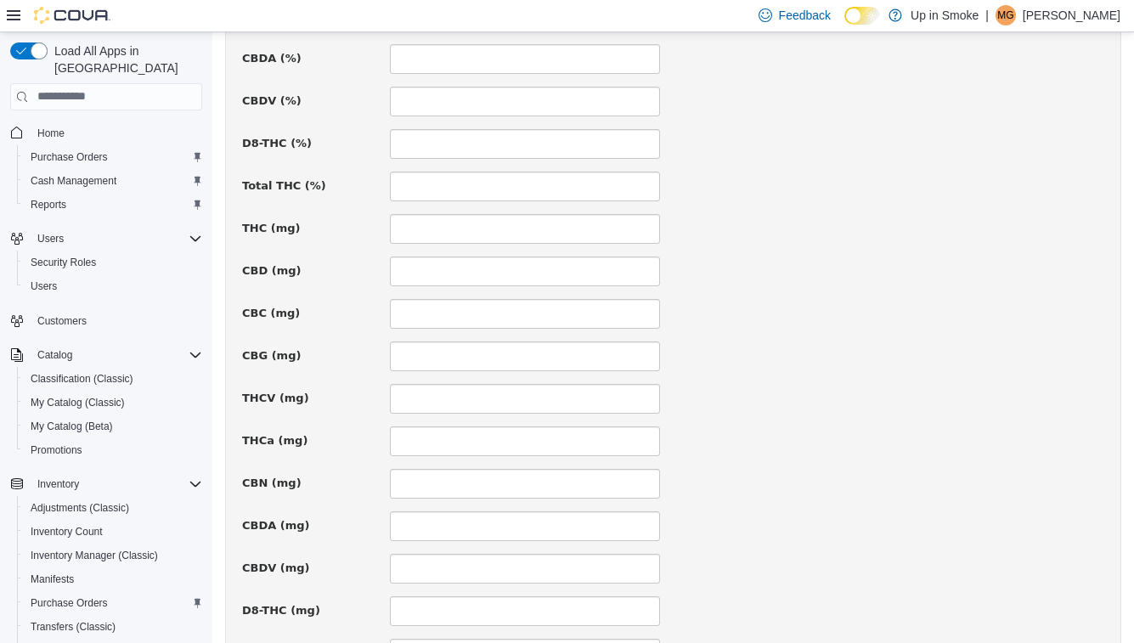
scroll to position [1202, 0]
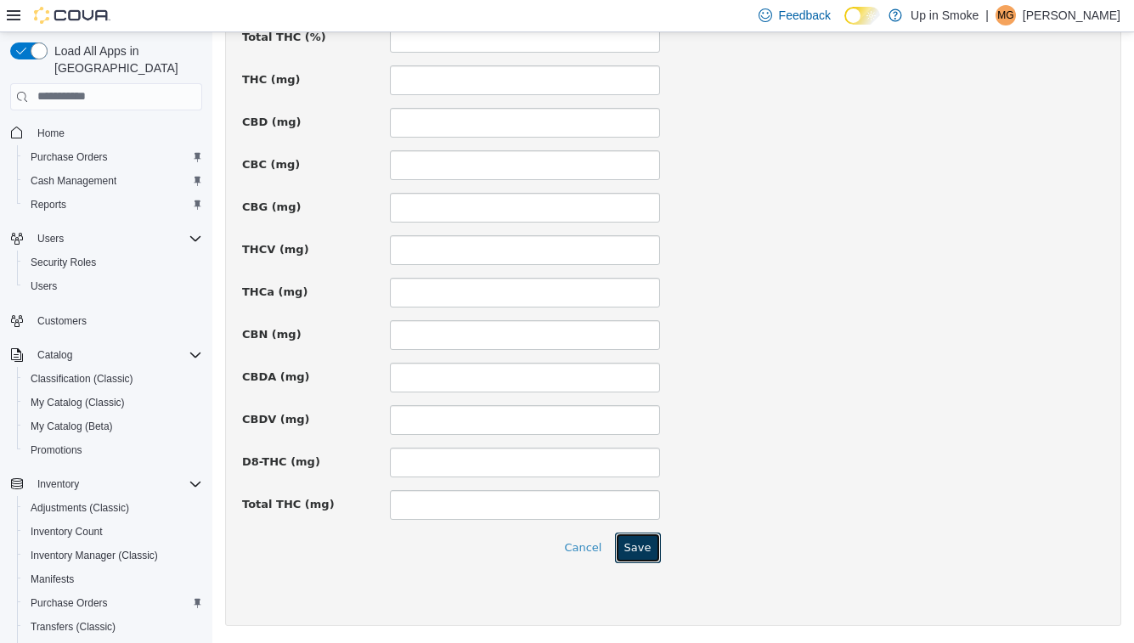
click at [625, 544] on button "Save" at bounding box center [638, 547] width 46 height 31
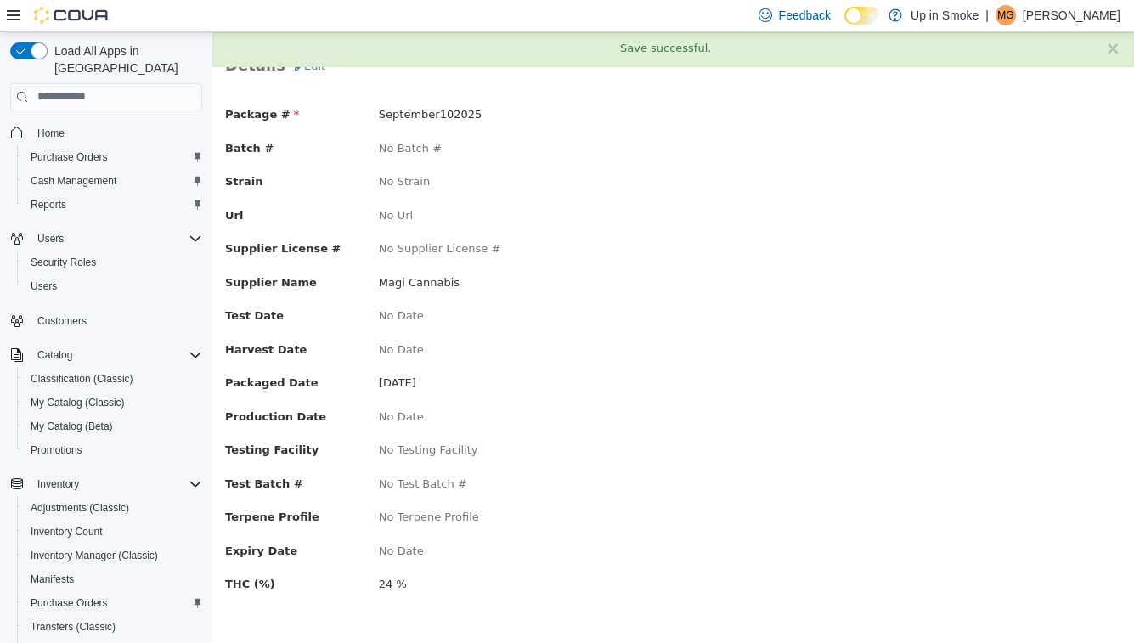
scroll to position [0, 0]
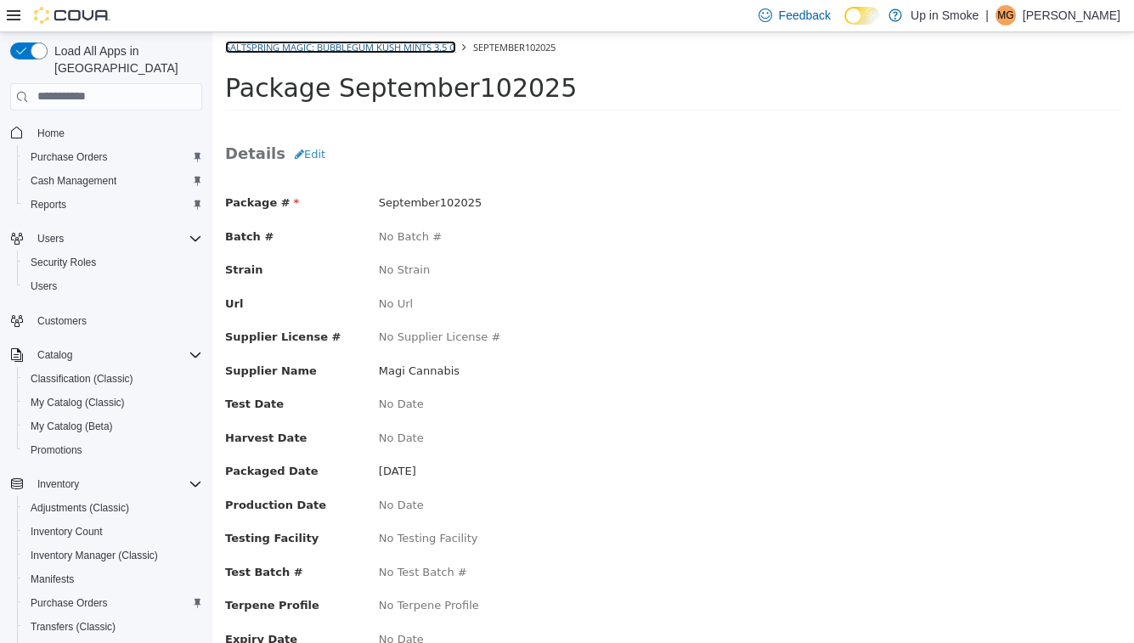
click at [303, 48] on link "Saltspring Magic: Bubblegum Kush Mints 3.5 g" at bounding box center [340, 46] width 231 height 13
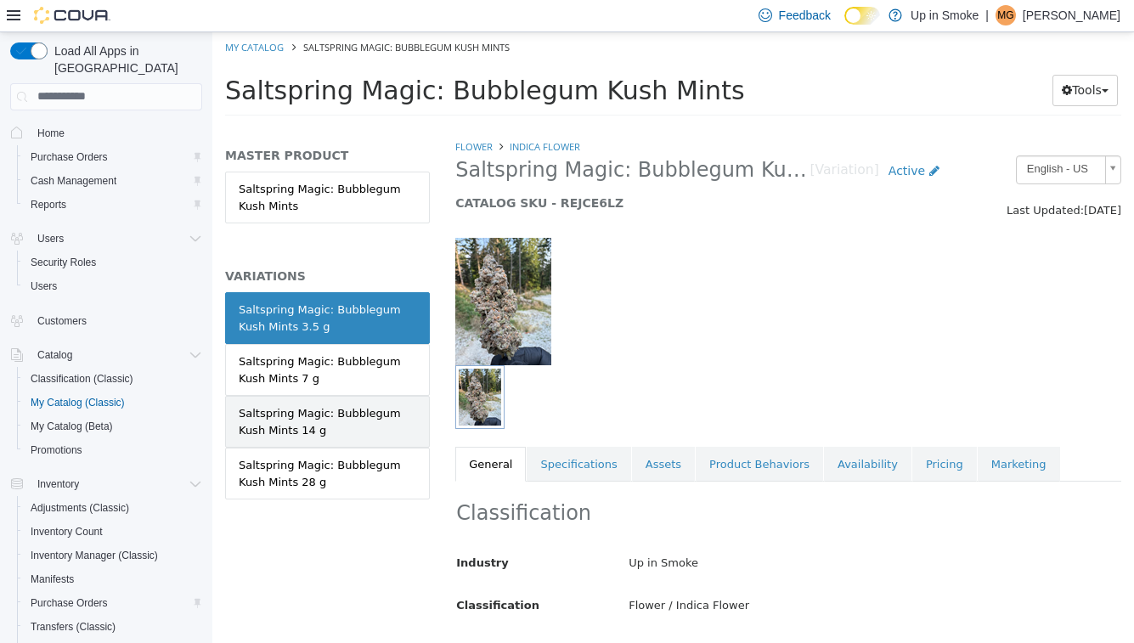
click at [325, 424] on div "Saltspring Magic: Bubblegum Kush Mints 14 g" at bounding box center [328, 421] width 178 height 33
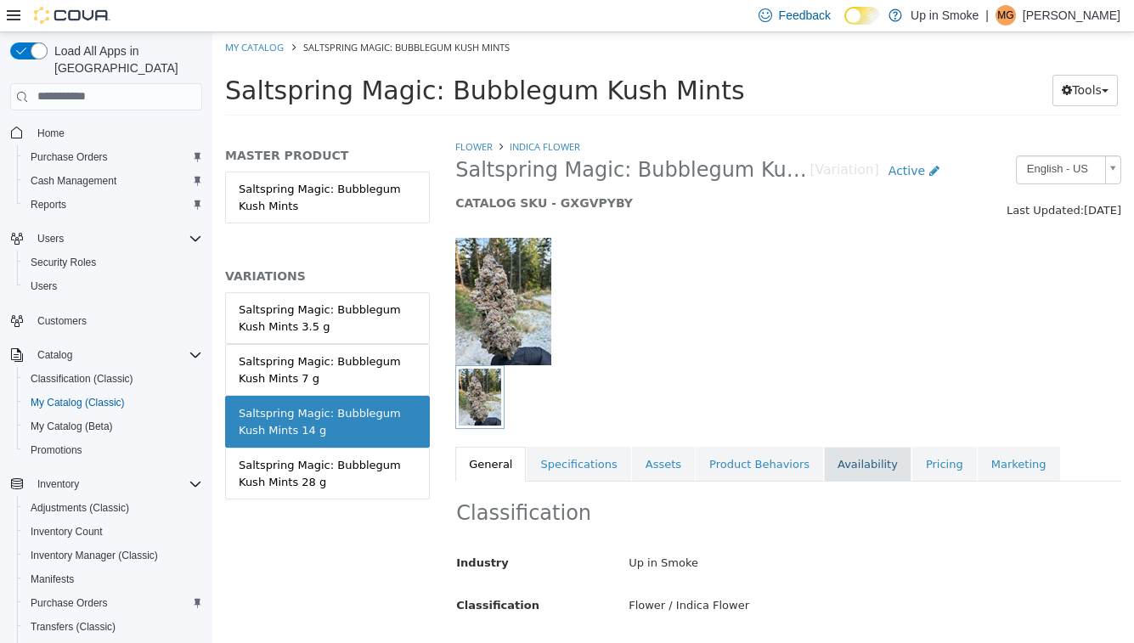
click at [852, 466] on link "Availability" at bounding box center [868, 464] width 88 height 36
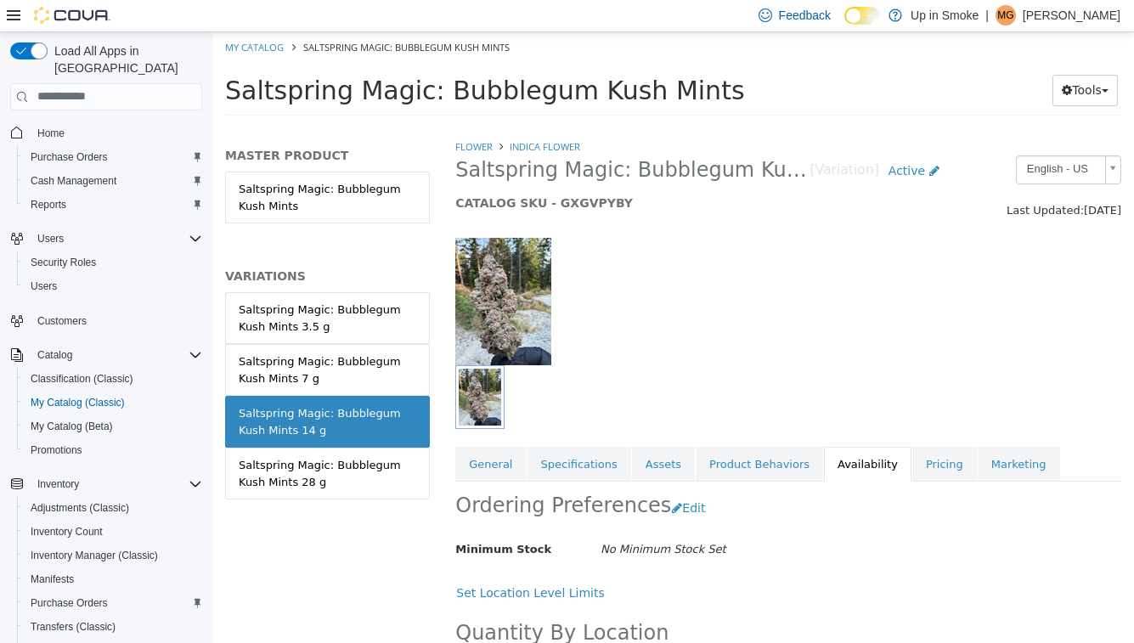
scroll to position [110, 0]
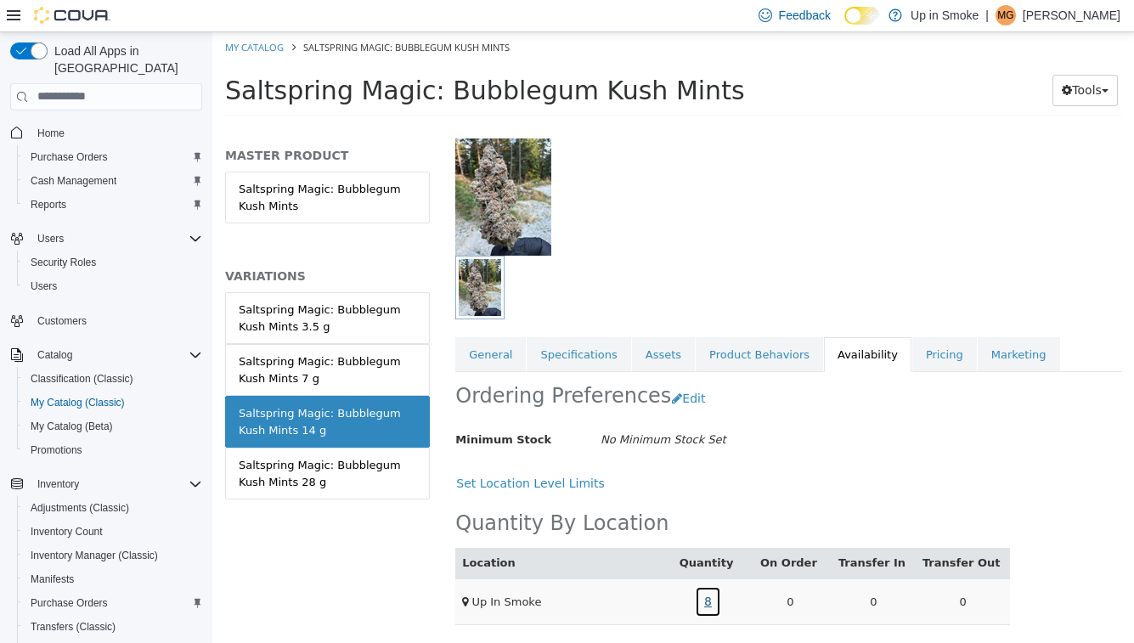
click at [715, 597] on link "8" at bounding box center [708, 601] width 26 height 31
